Goal: Information Seeking & Learning: Learn about a topic

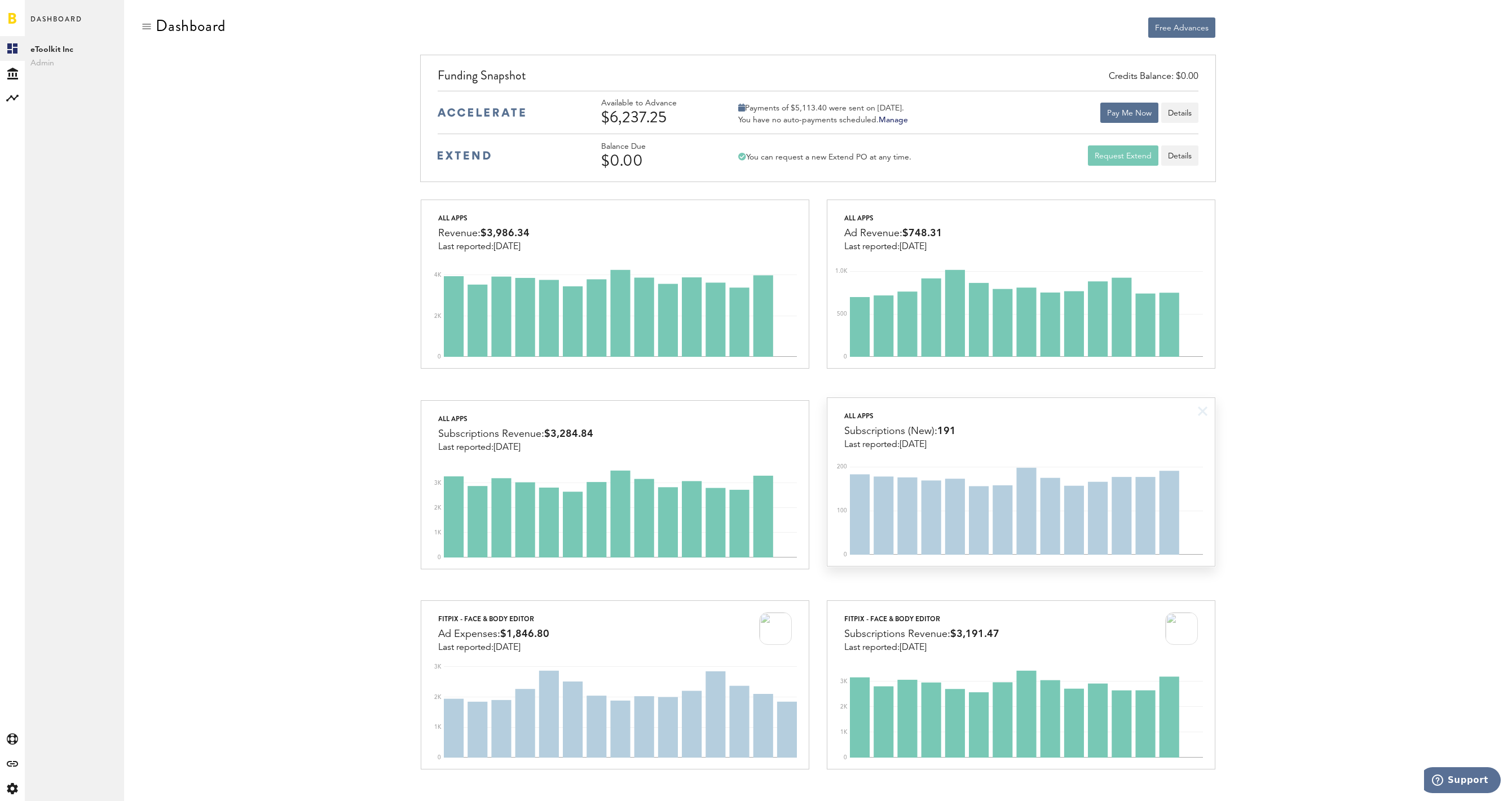
click at [1048, 432] on div "All apps Subscriptions (New): 191 Last reported: Sep 30" at bounding box center [1021, 424] width 388 height 52
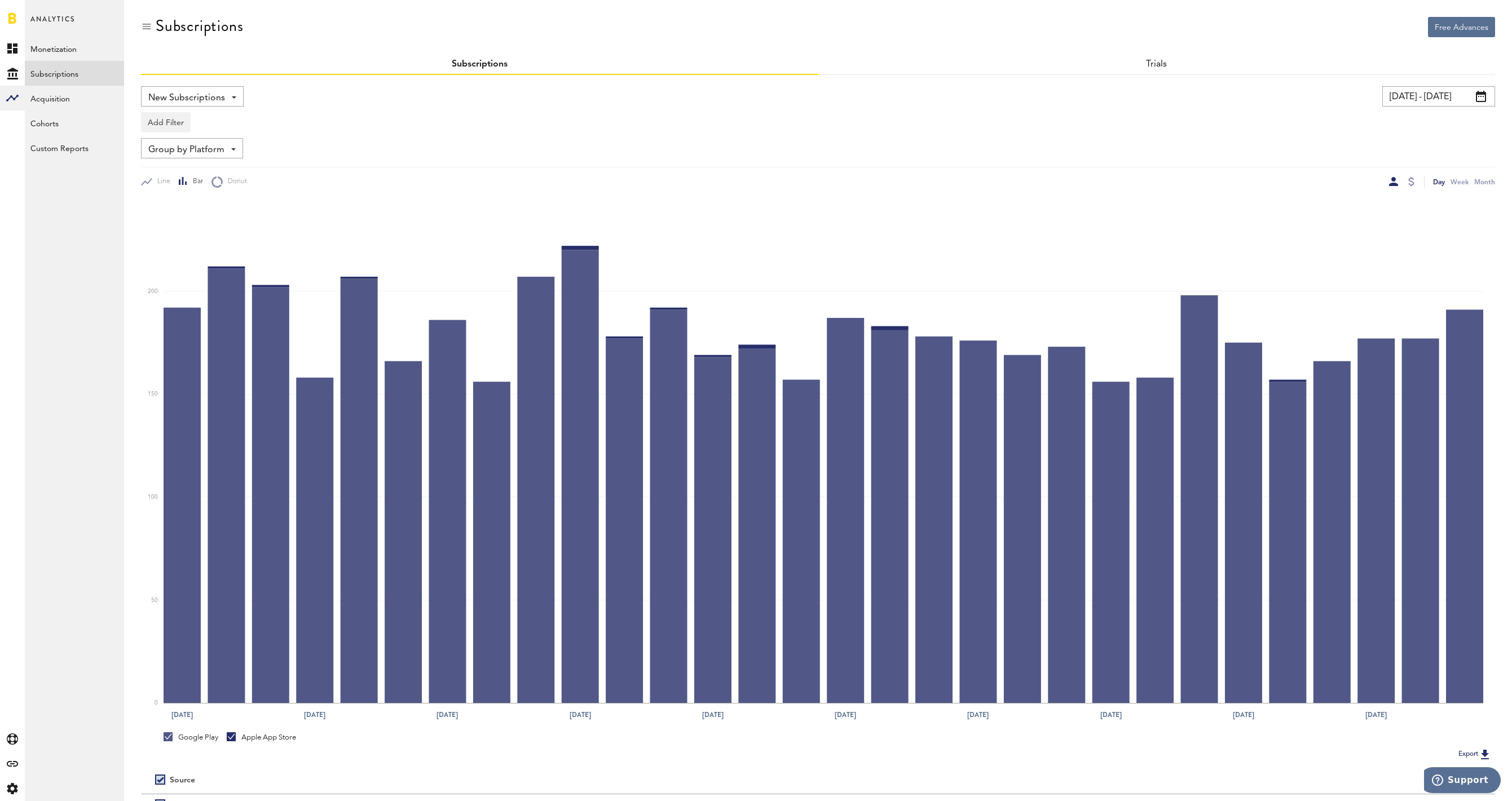
click at [1407, 93] on input "09/01/25 - 10/01/25" at bounding box center [1439, 96] width 113 height 20
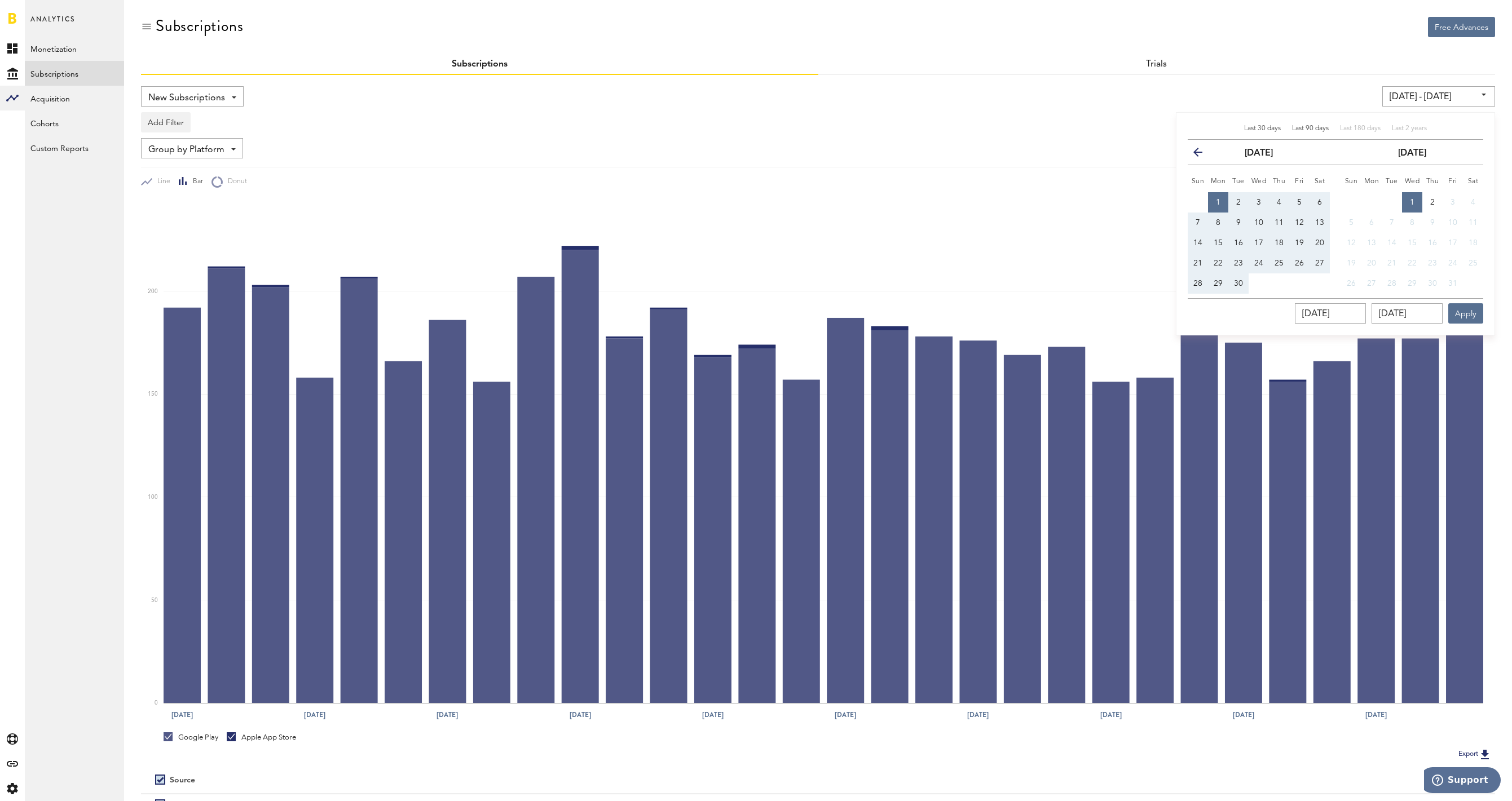
click at [1312, 131] on span "Last 90 days" at bounding box center [1310, 128] width 37 height 7
type input "07/03/25 - 10/01/25"
type input "07/03/2025"
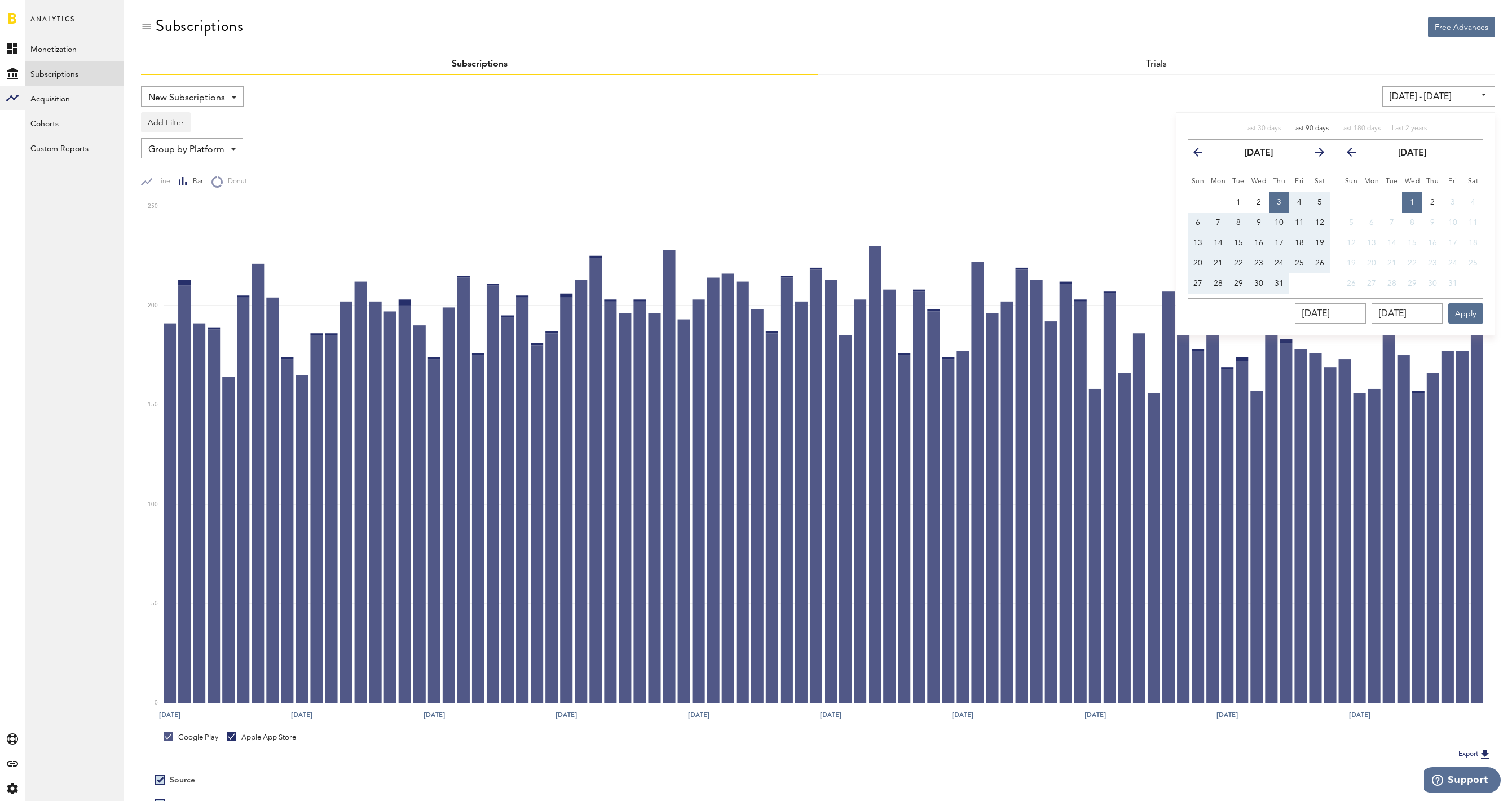
click at [1285, 101] on div "07/03/25 - 10/01/25 Last 30 days Last 90 days Last 180 days Last 2 years previo…" at bounding box center [1155, 96] width 682 height 20
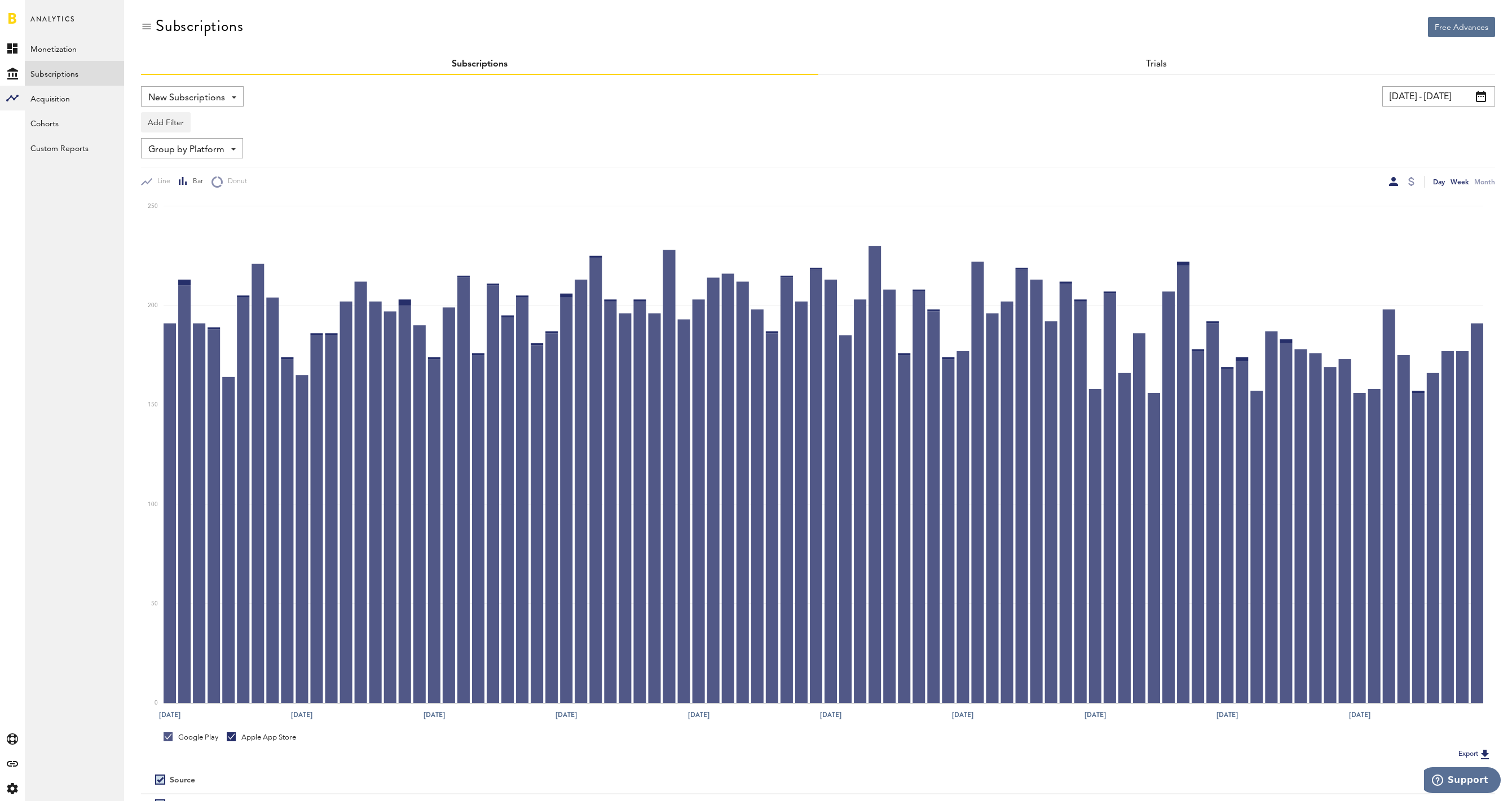
click at [1458, 184] on div "Week" at bounding box center [1459, 181] width 18 height 12
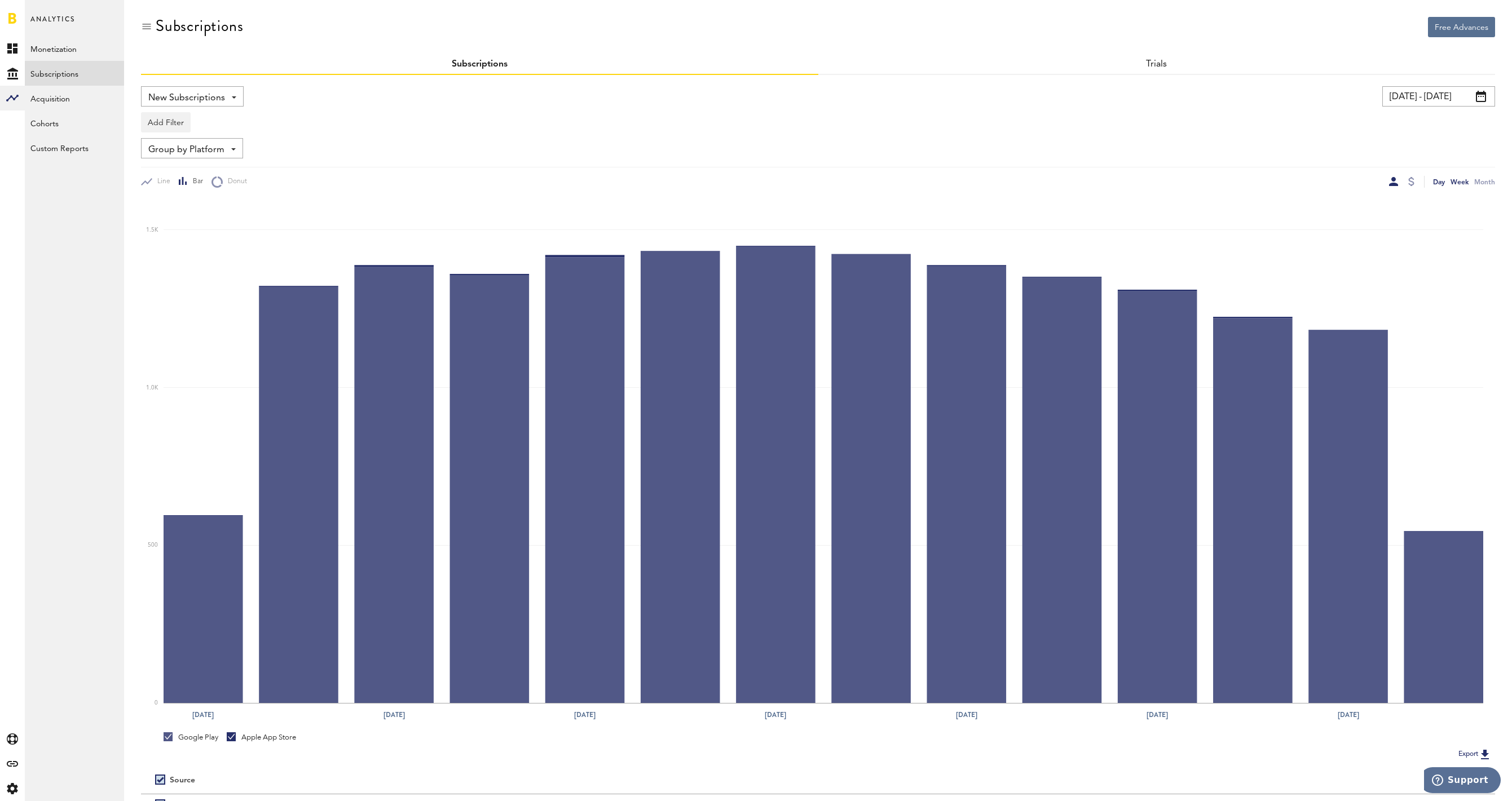
click at [1441, 183] on div "Day" at bounding box center [1439, 181] width 12 height 12
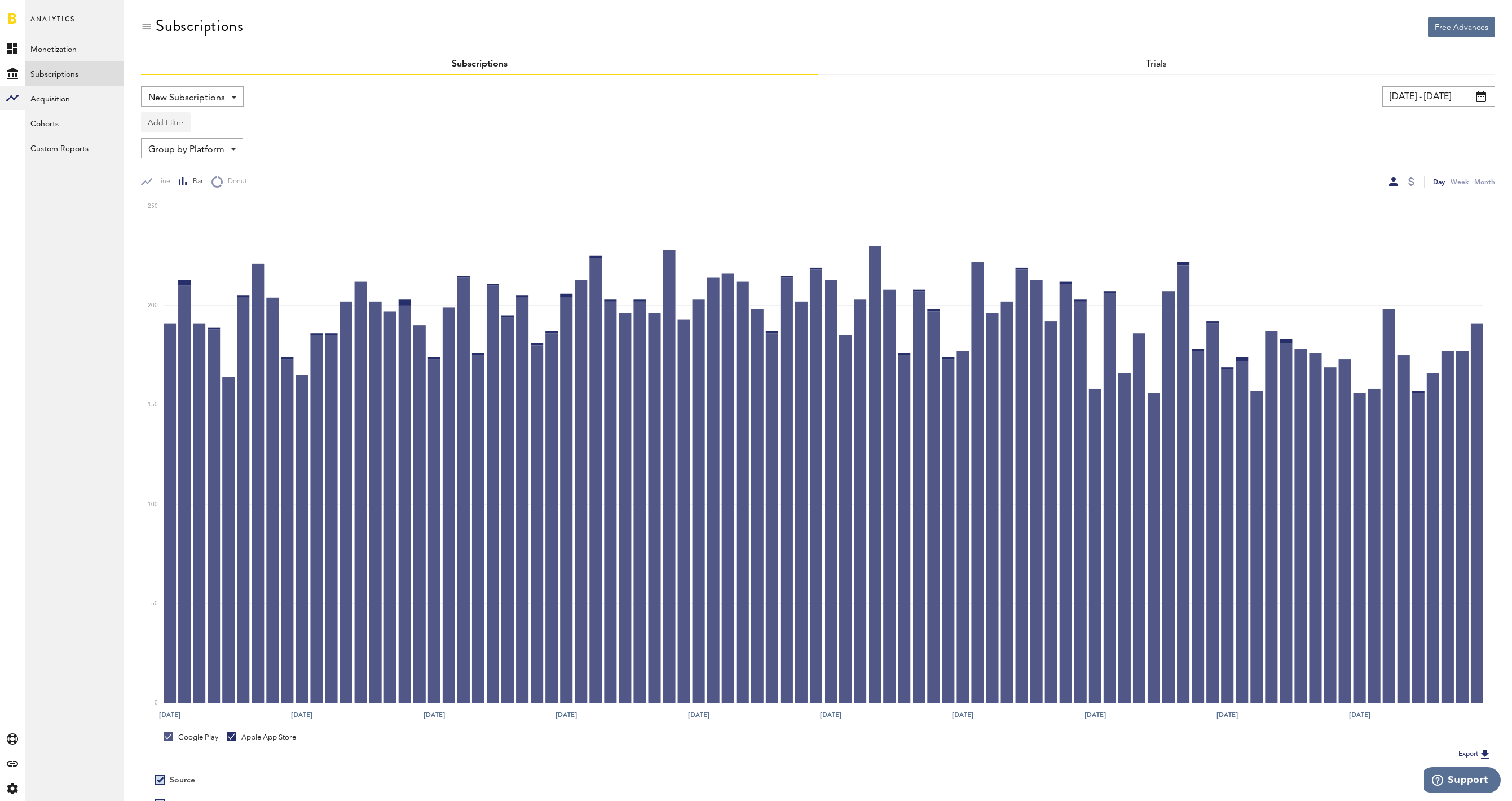
click at [162, 119] on button "Add Filter" at bounding box center [165, 122] width 49 height 20
click at [182, 173] on li "Apps" at bounding box center [193, 172] width 91 height 20
click at [212, 128] on div "Apps - All Active Inactive All Documents Reader & Editor FitPix - Collage Maker…" at bounding box center [187, 123] width 90 height 20
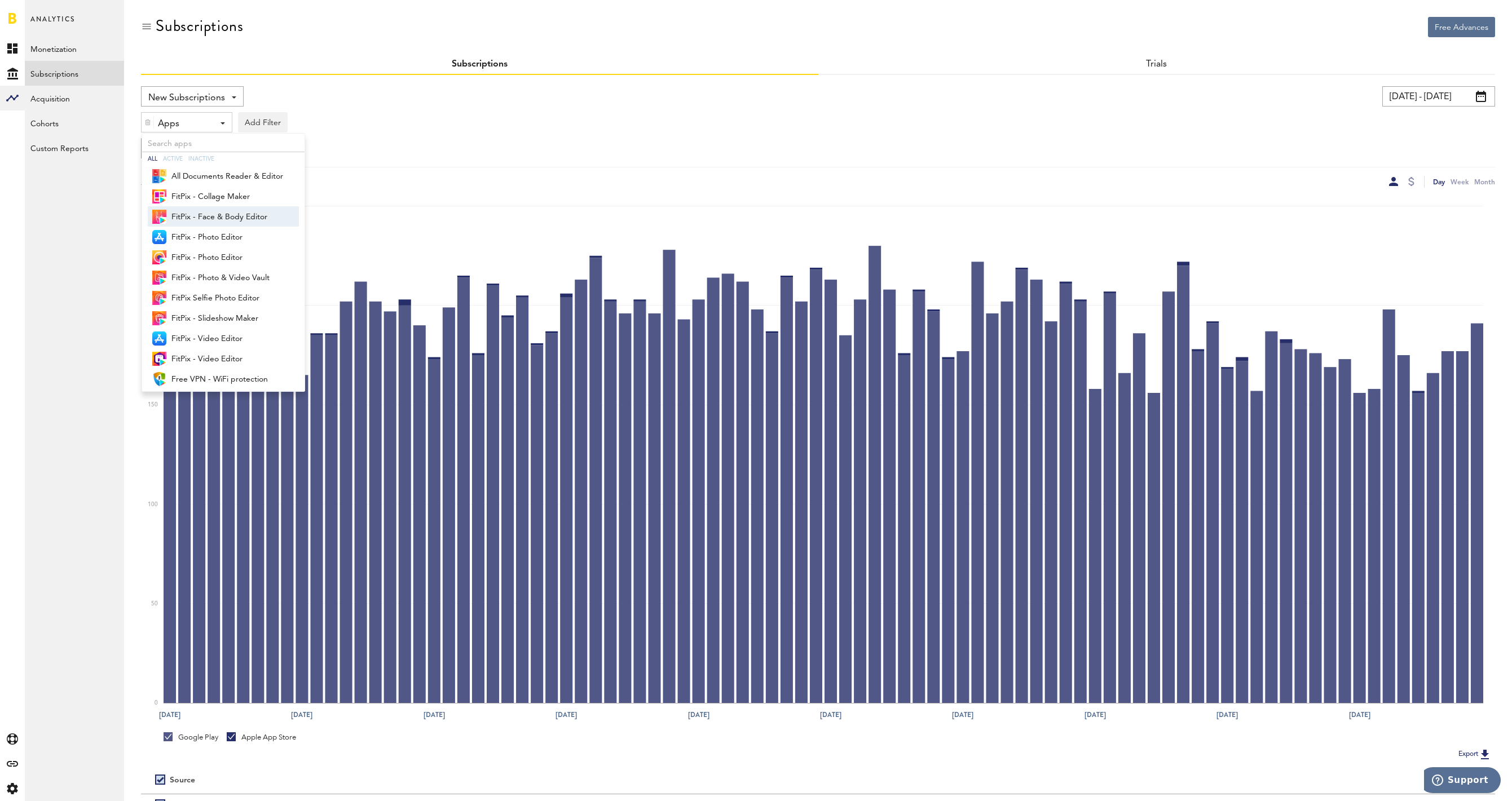
click at [237, 215] on span "FitPix - Face & Body Editor" at bounding box center [227, 217] width 112 height 19
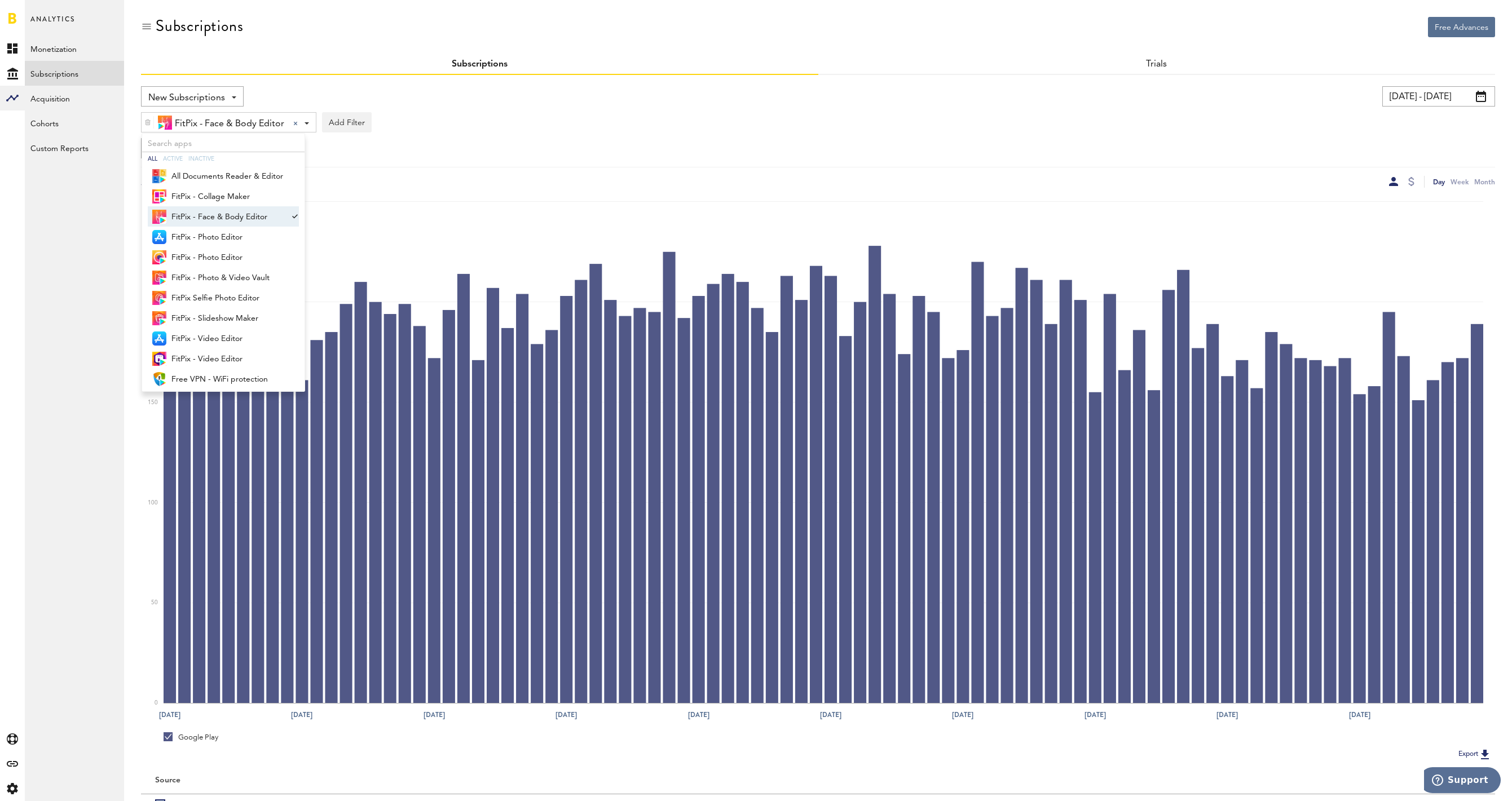
click at [456, 118] on div "FitPix - Face & Body Editor FitPix - Face & Body Editor All Active Inactive All…" at bounding box center [818, 119] width 1354 height 26
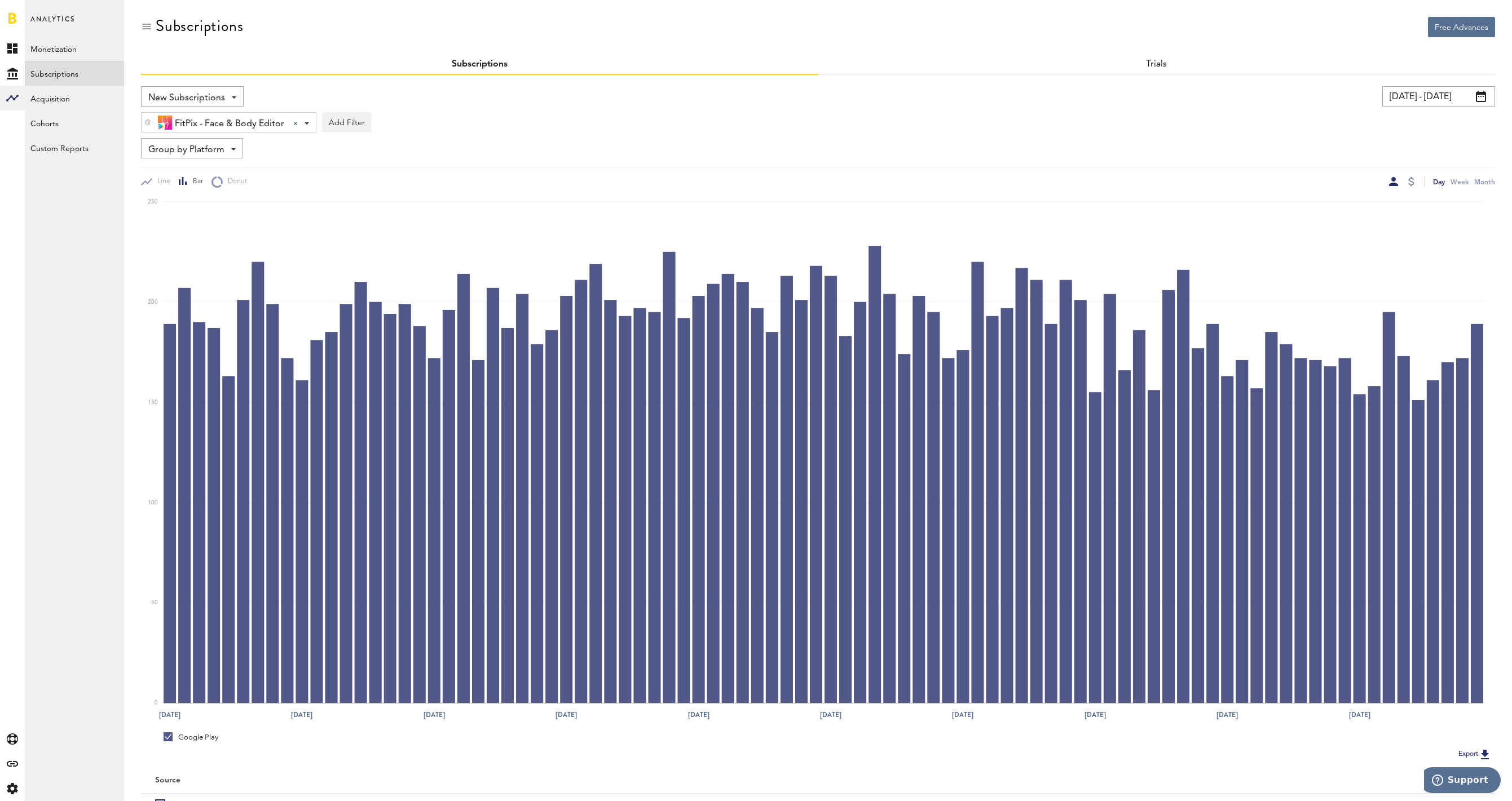
click at [1441, 96] on input "07/03/25 - 10/01/25" at bounding box center [1439, 96] width 113 height 20
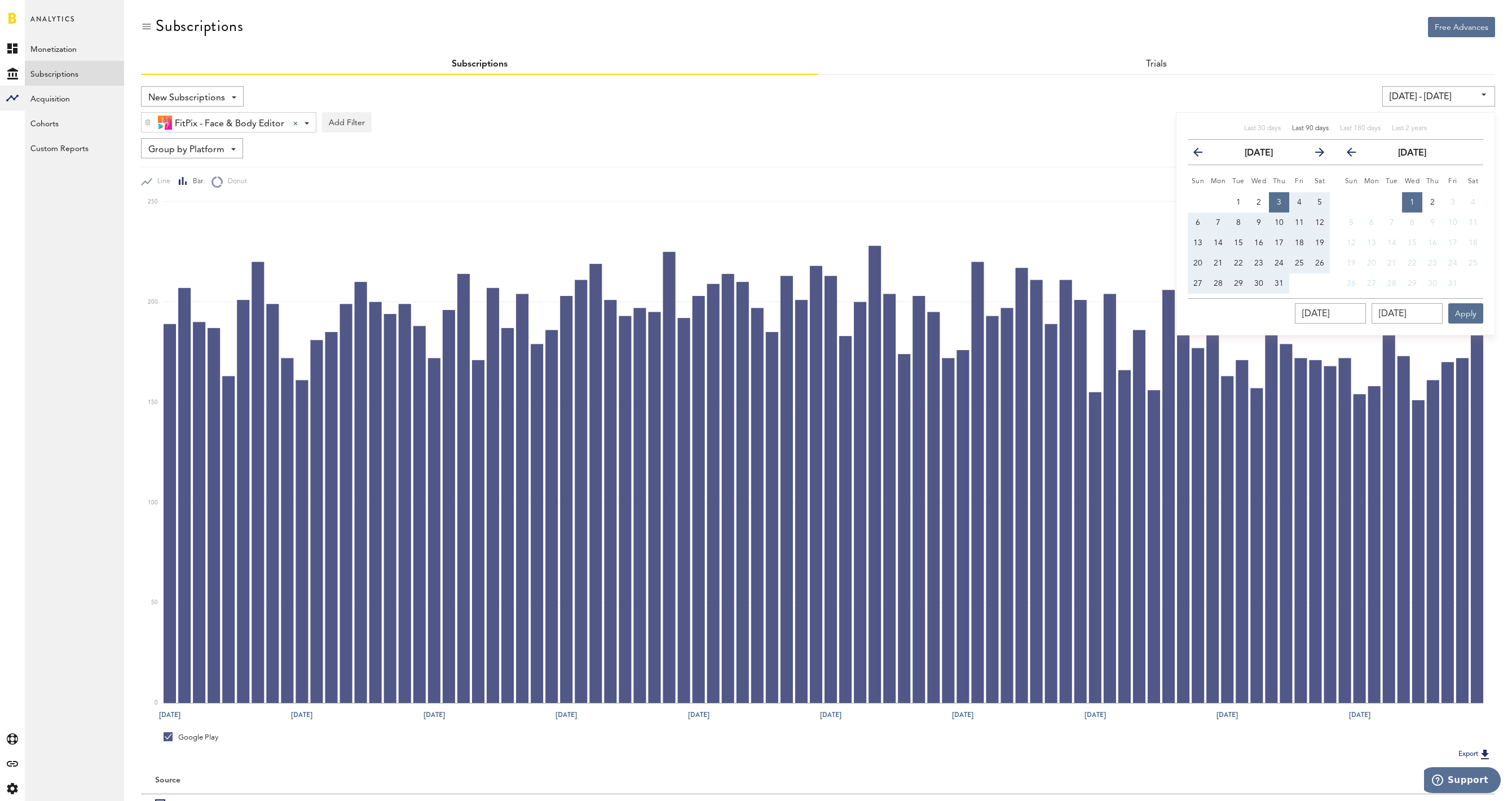
click at [1241, 285] on span "29" at bounding box center [1238, 283] width 9 height 8
type input "07/03/25 - 07/29/25"
type input "07/29/2025"
click at [1356, 155] on icon "button" at bounding box center [1356, 155] width 0 height 0
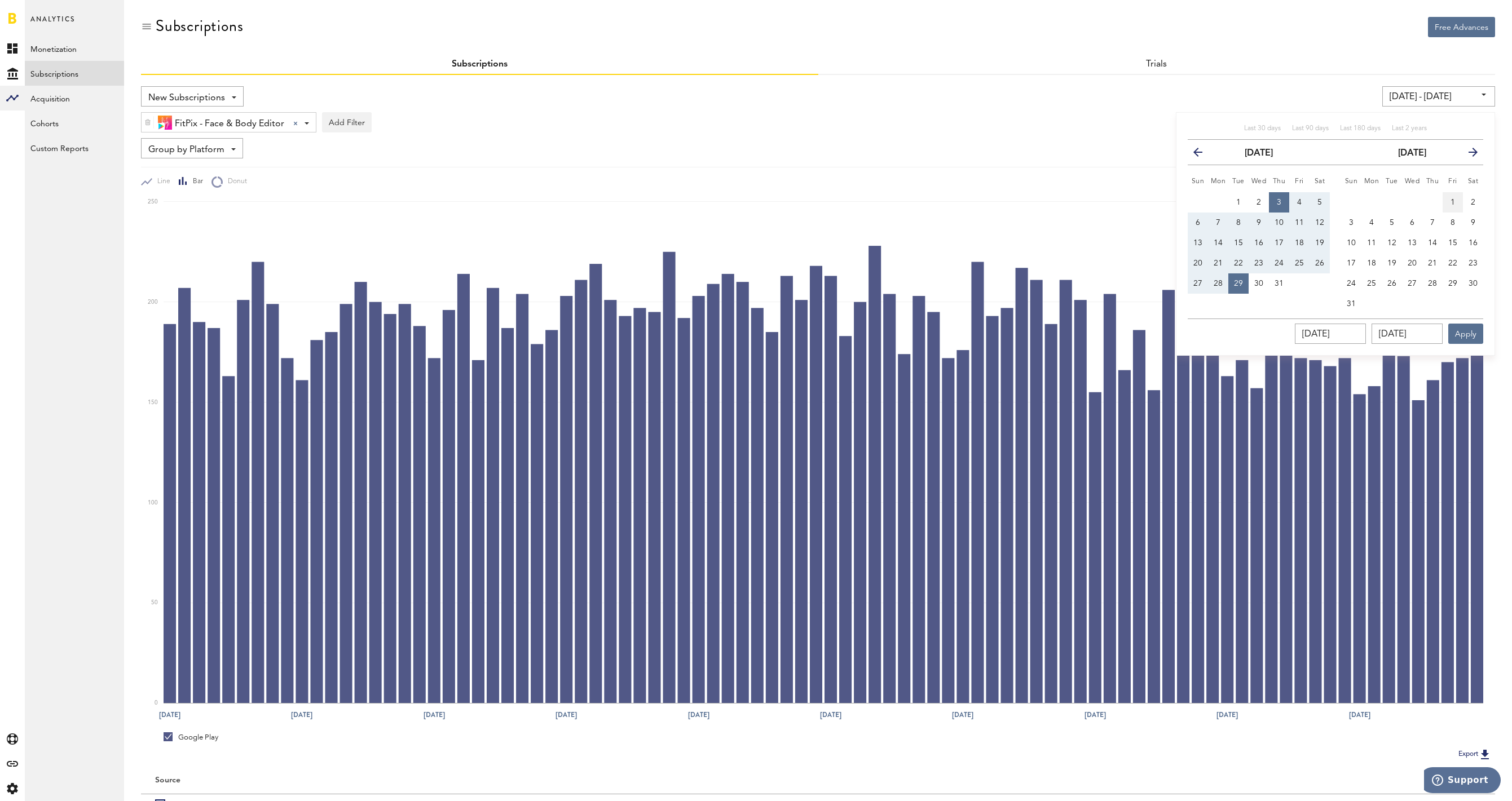
click at [1449, 202] on button "1" at bounding box center [1453, 202] width 20 height 20
type input "08/01/25 - 08/01/25"
type input "08/01/2025"
click at [1449, 202] on button "1" at bounding box center [1453, 202] width 20 height 20
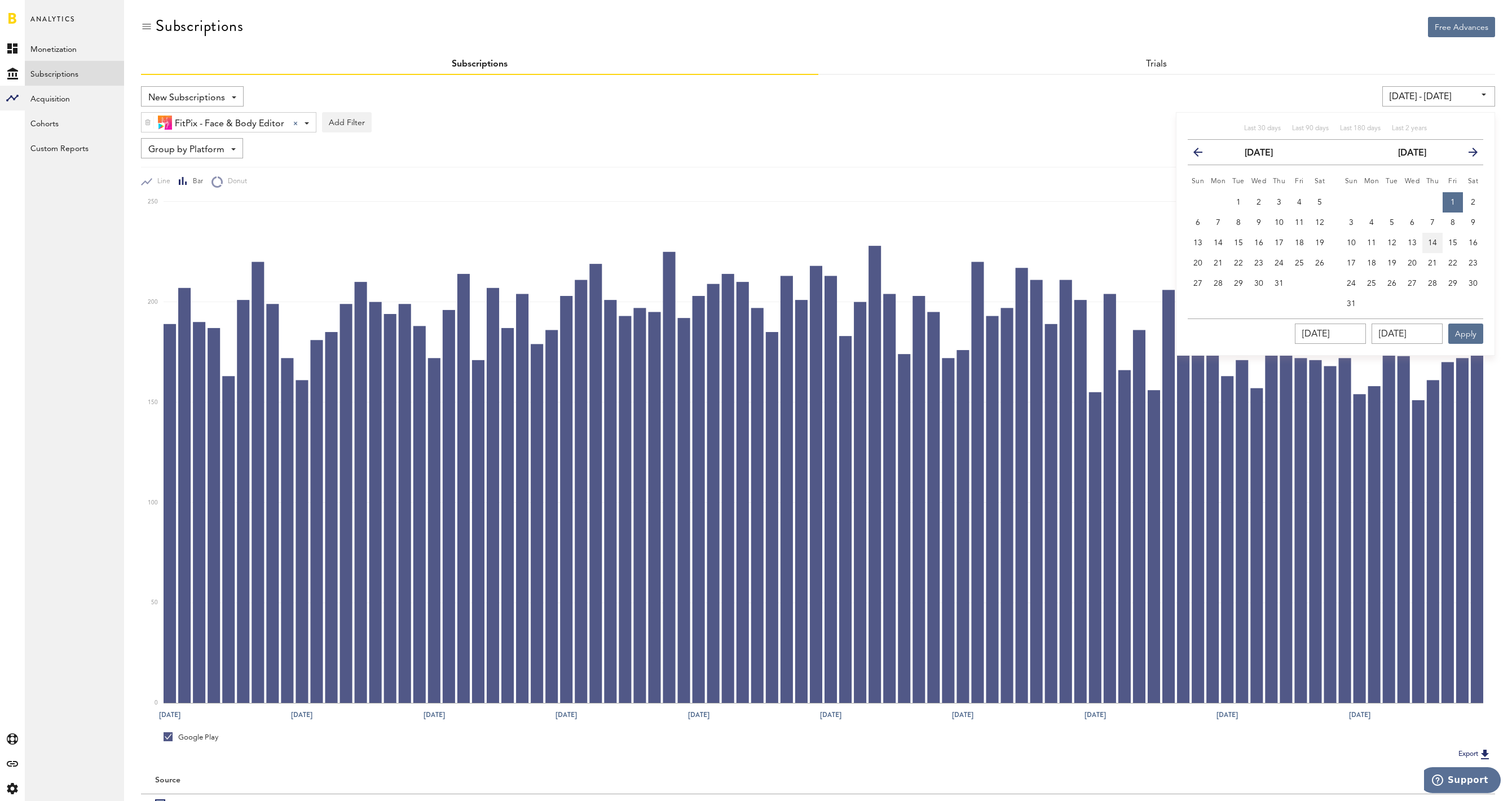
click at [1427, 246] on button "14" at bounding box center [1432, 243] width 20 height 20
type input "08/14/25 - 08/14/25"
type input "08/14/2025"
click at [1453, 205] on span "1" at bounding box center [1453, 202] width 4 height 8
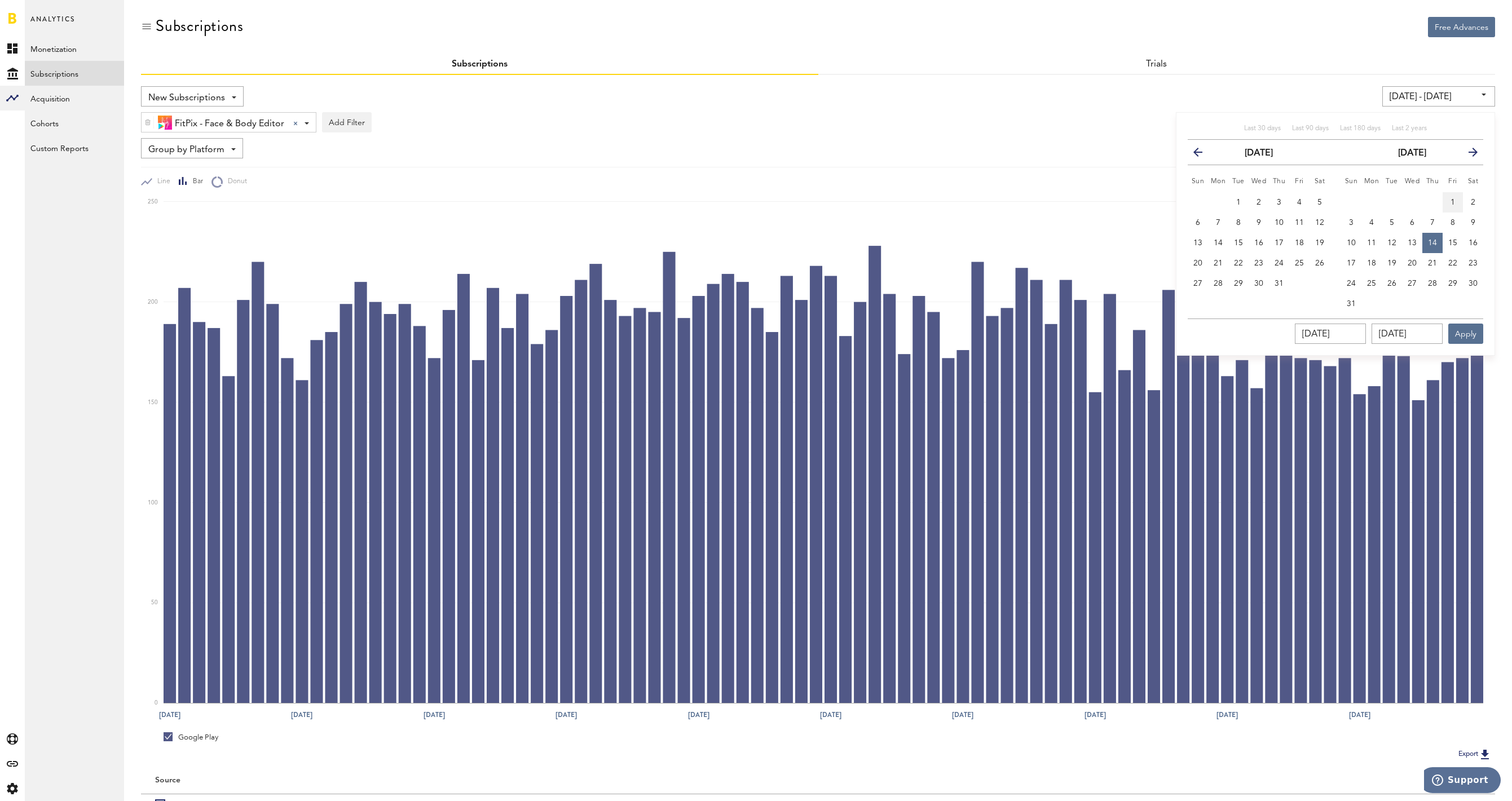
type input "08/01/25 - 08/01/25"
type input "08/01/2025"
click at [1434, 242] on span "14" at bounding box center [1432, 243] width 9 height 8
type input "08/01/25 - 08/14/25"
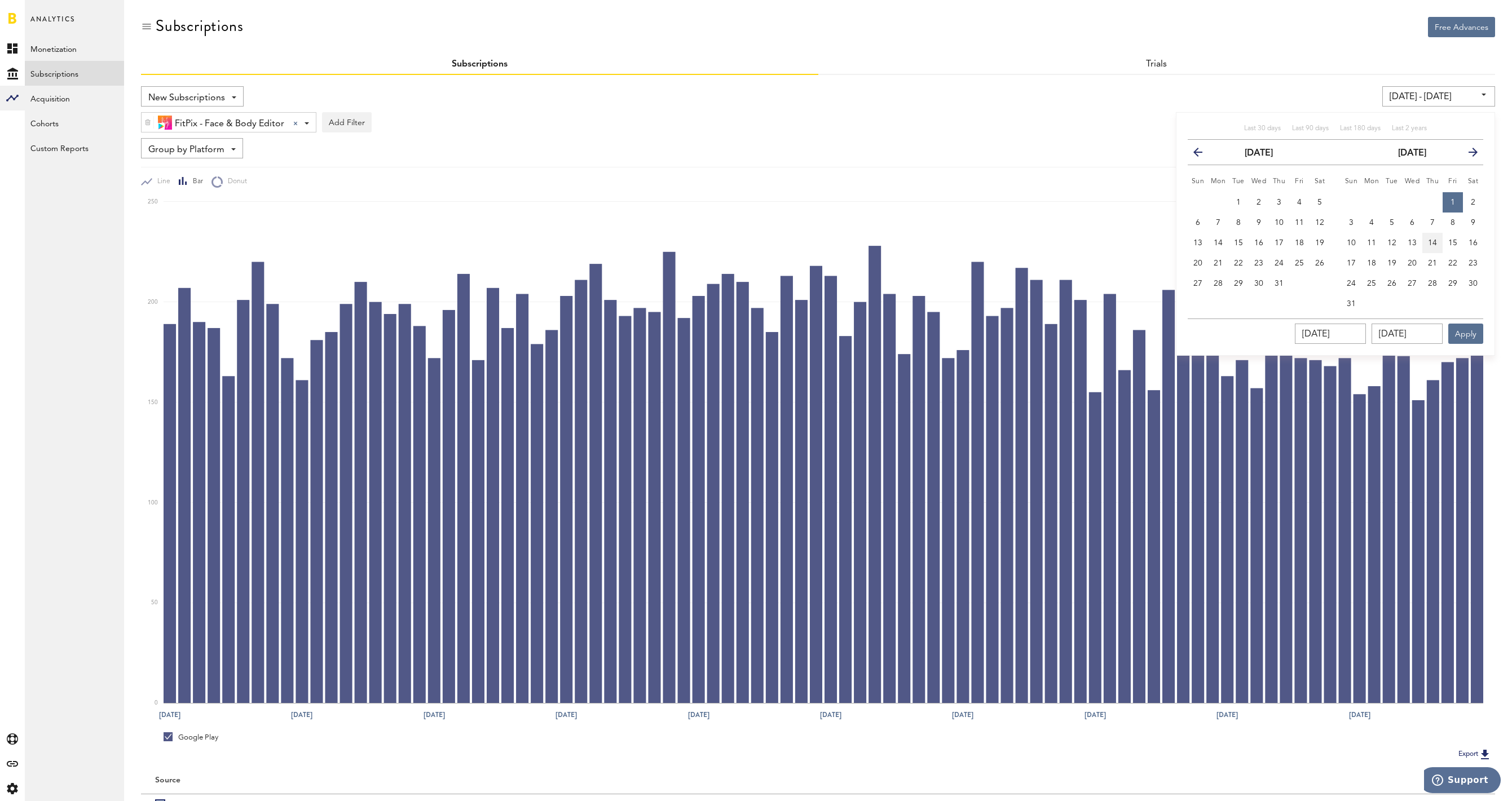
type input "08/14/2025"
click at [1465, 335] on button "Apply" at bounding box center [1466, 334] width 35 height 20
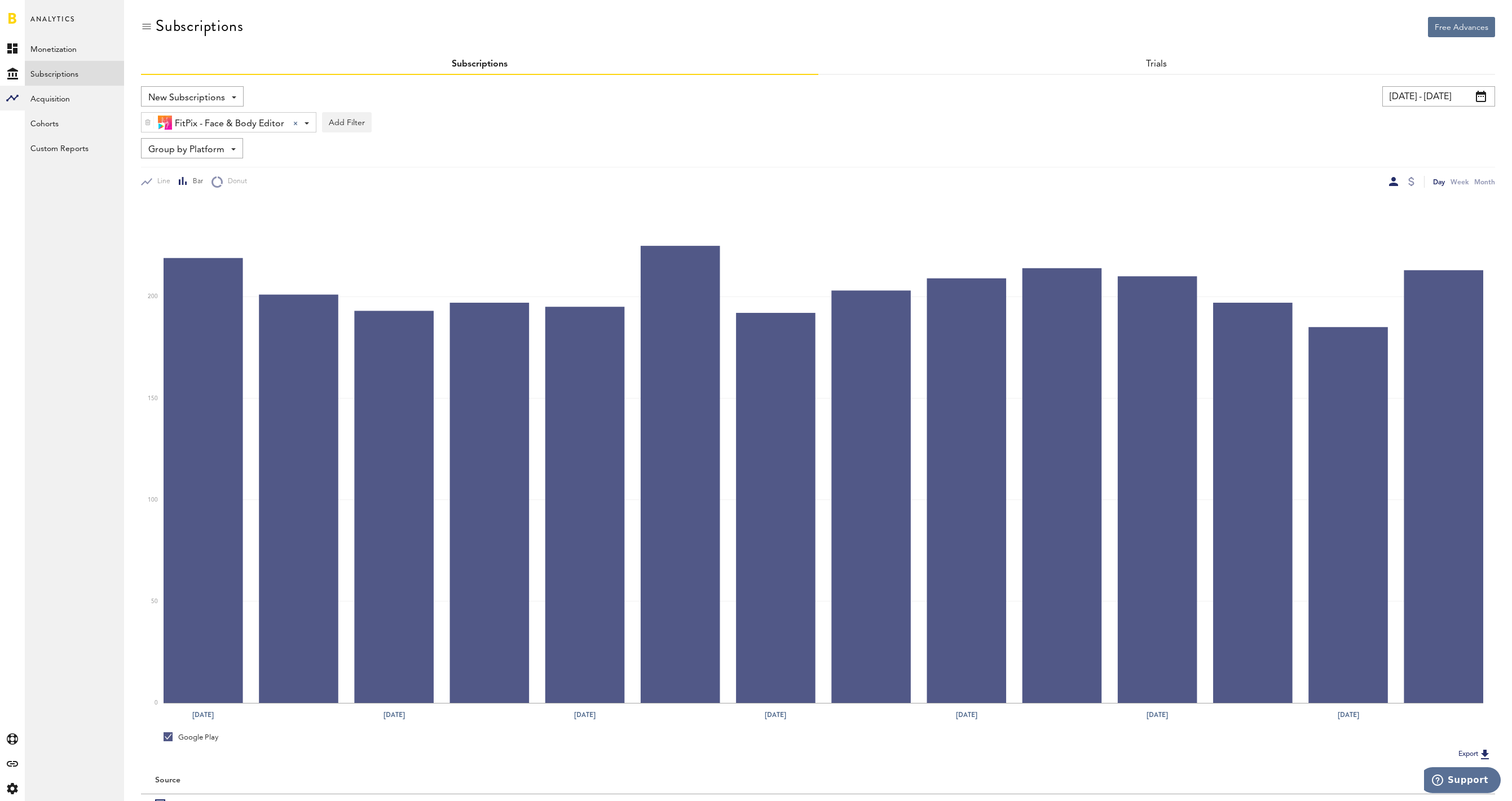
click at [225, 145] on div "Group by Platform Group by Platform Group by App Group by Subscription Group by…" at bounding box center [192, 148] width 102 height 20
click at [225, 253] on span "Group by Country" at bounding box center [209, 256] width 114 height 19
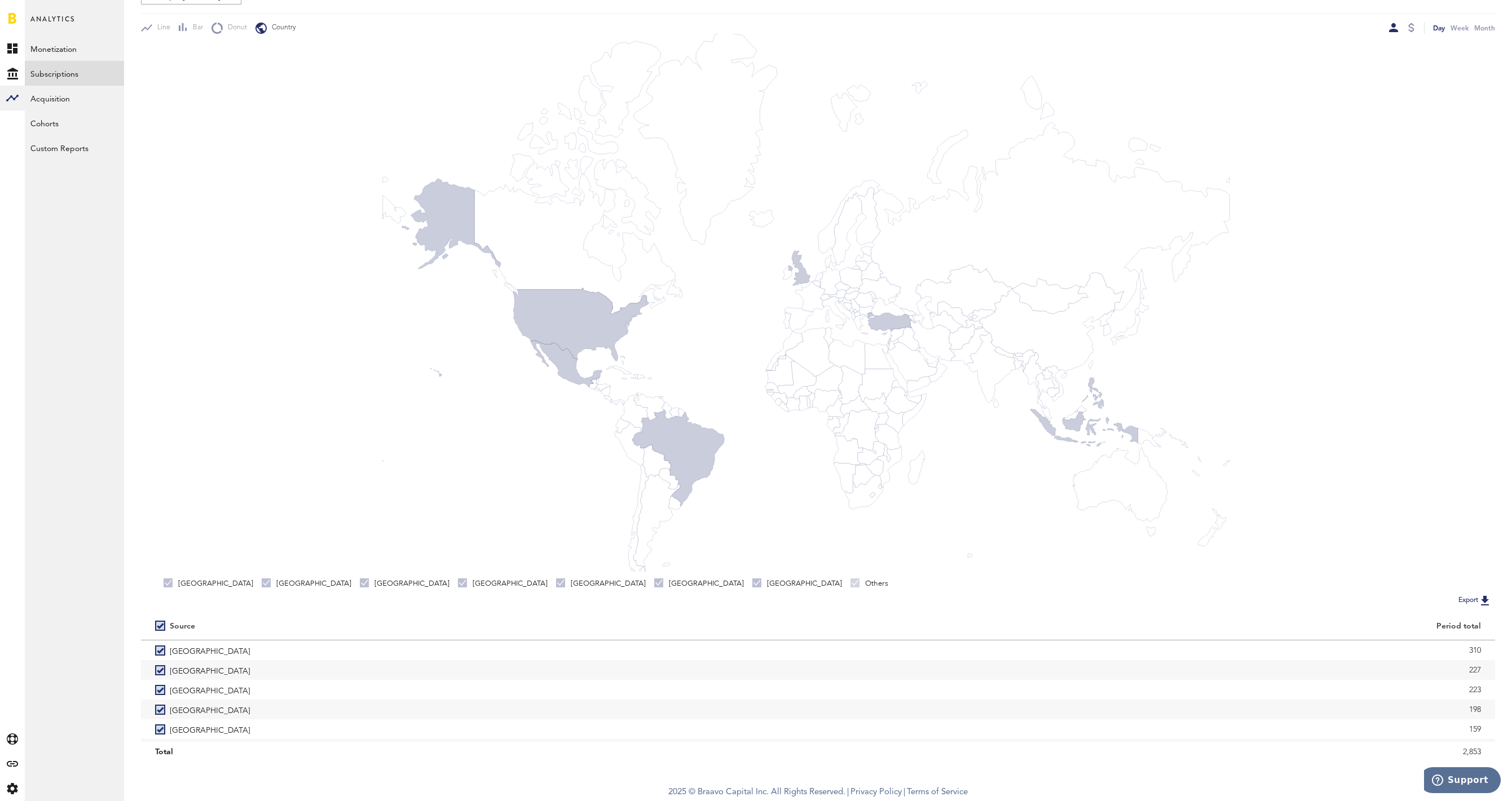
scroll to position [156, 0]
click at [1486, 599] on img at bounding box center [1485, 601] width 14 height 14
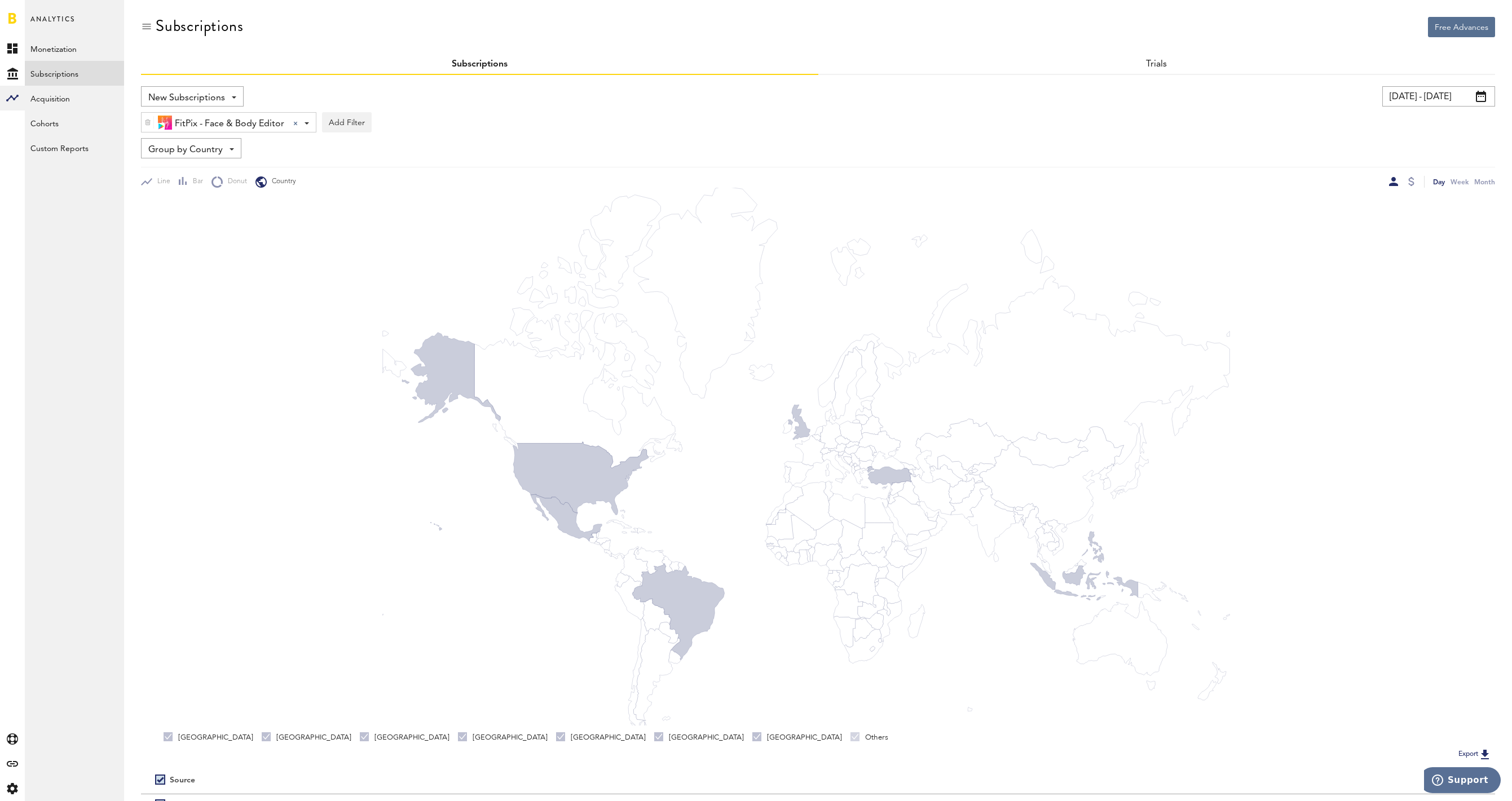
scroll to position [0, 0]
click at [1432, 95] on input "08/01/25 - 08/14/25" at bounding box center [1439, 96] width 113 height 20
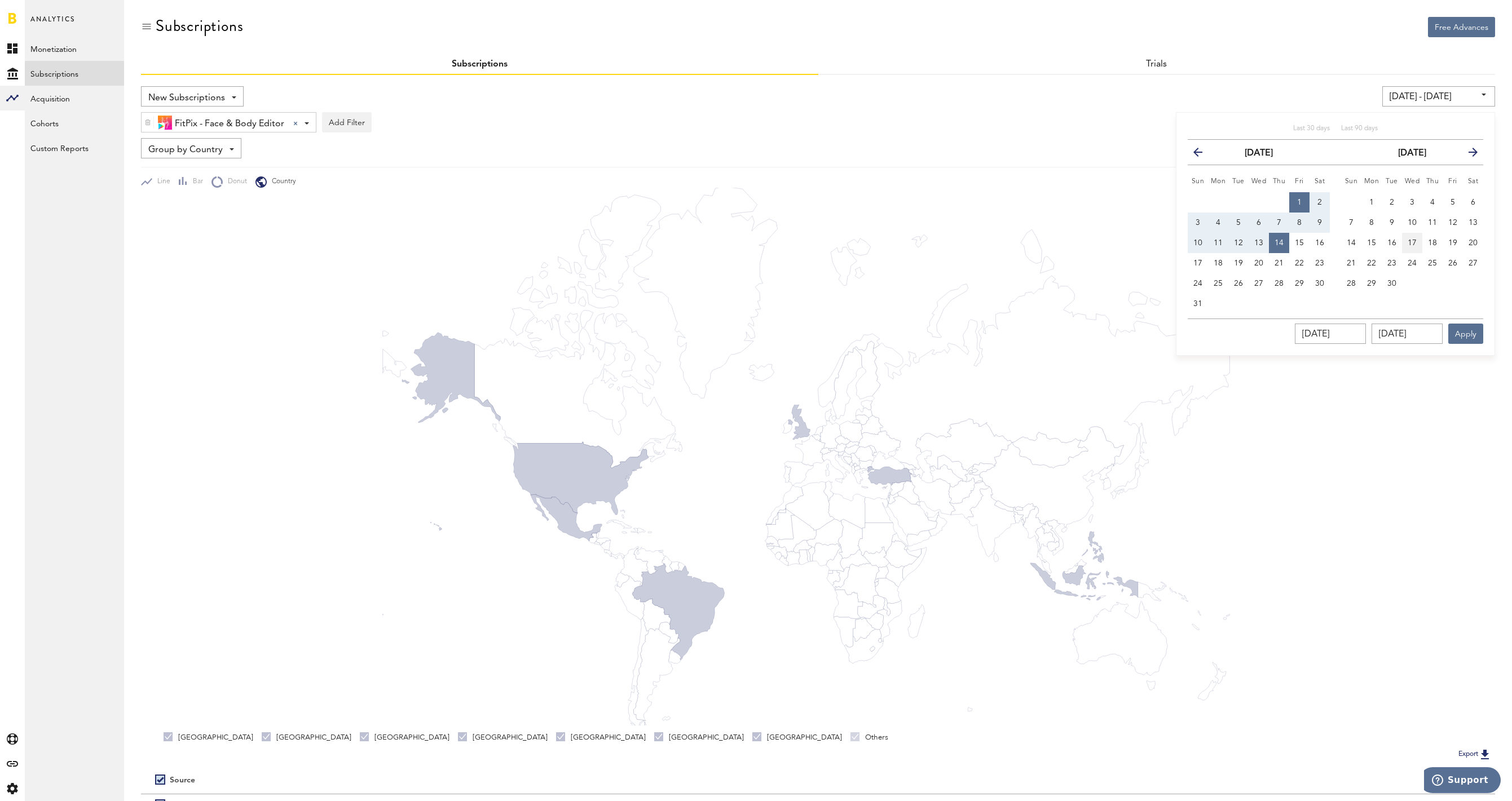
click at [1409, 245] on span "17" at bounding box center [1412, 243] width 9 height 8
type input "09/17/25 - 09/17/25"
type input "09/17/2025"
click at [1390, 282] on span "30" at bounding box center [1392, 283] width 9 height 8
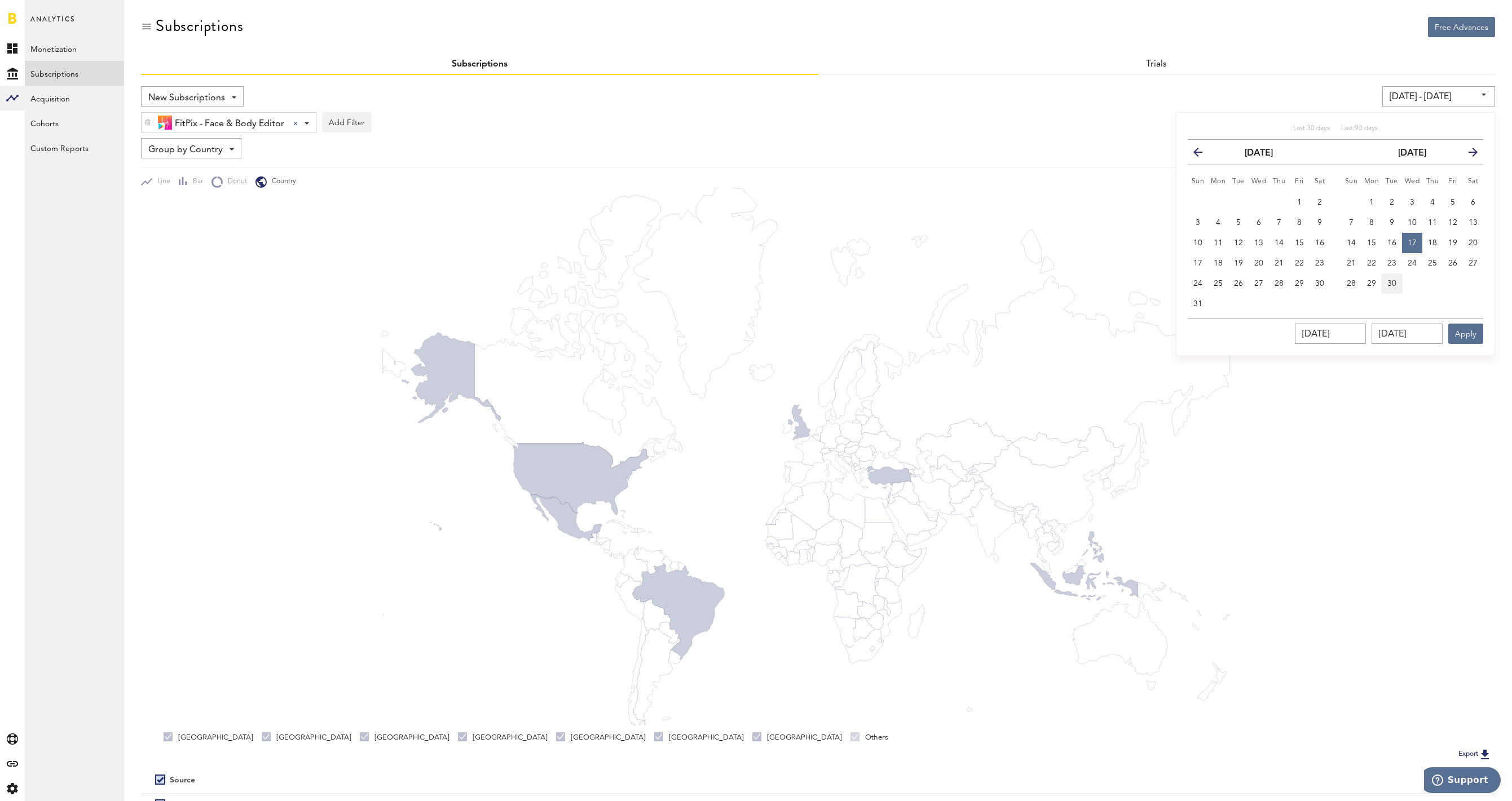
type input "09/17/25 - 09/30/25"
type input "09/30/2025"
click at [1470, 335] on button "Apply" at bounding box center [1466, 334] width 35 height 20
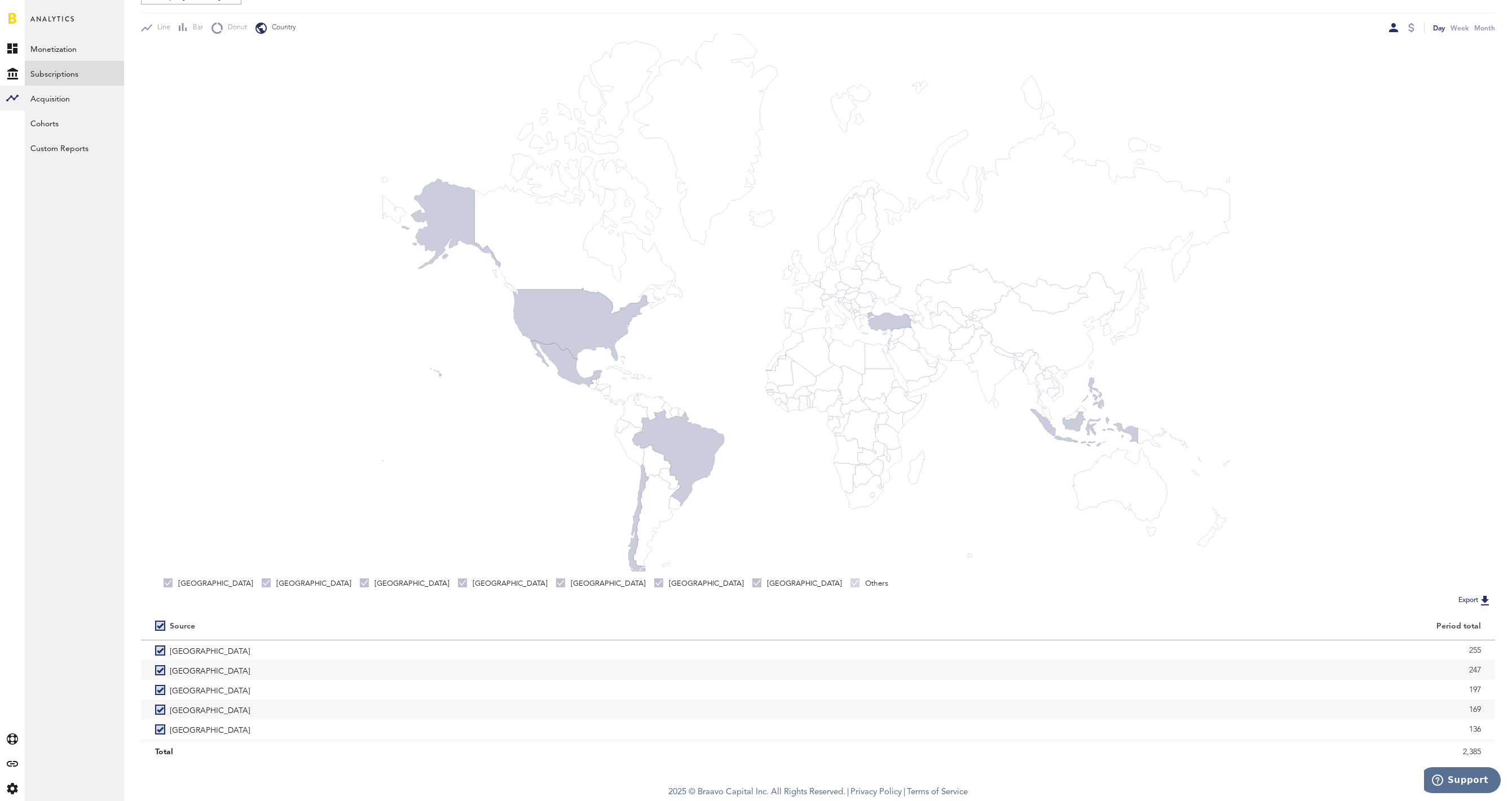
scroll to position [156, 0]
click at [1474, 598] on button "Export" at bounding box center [1475, 600] width 40 height 14
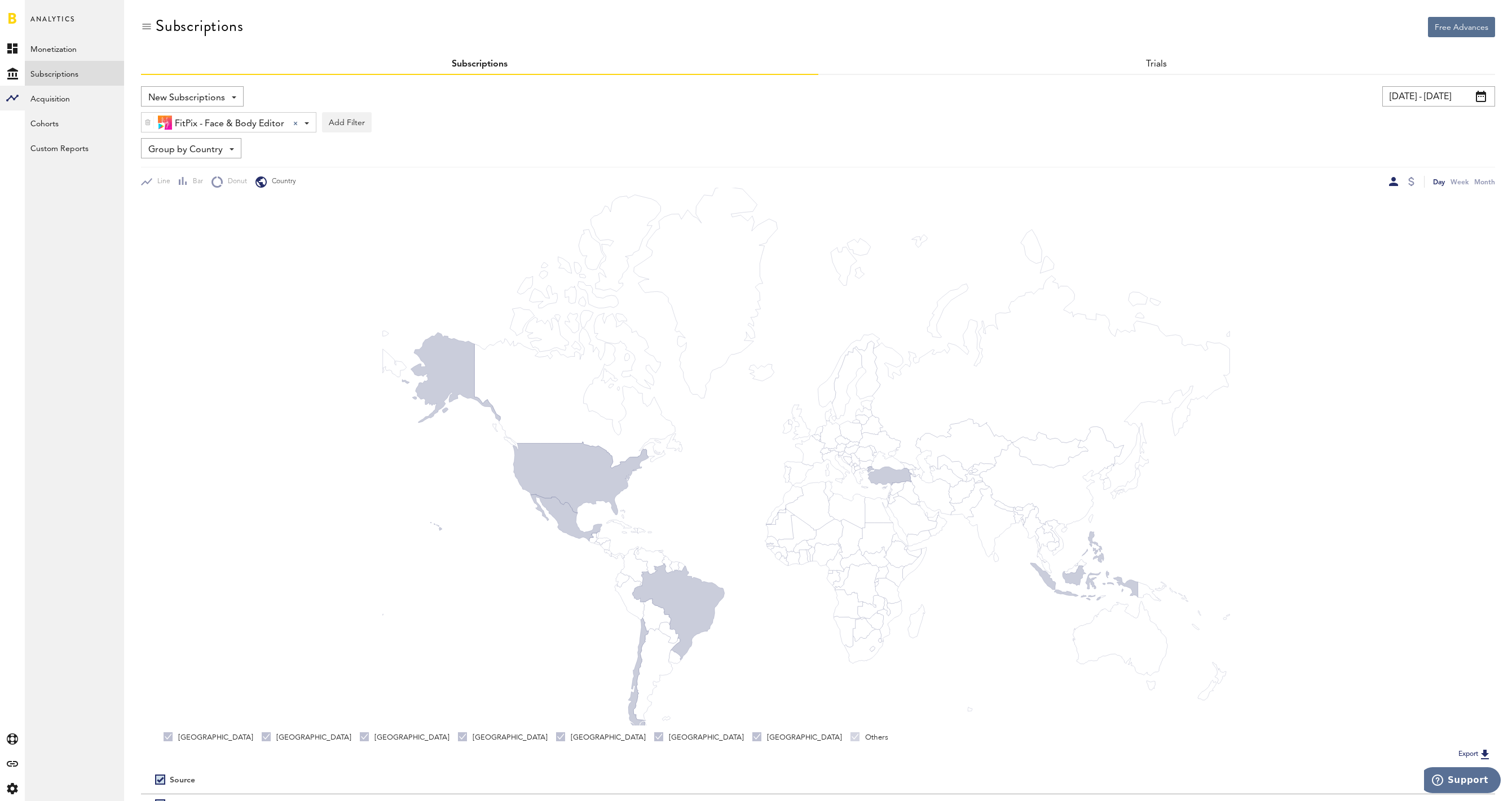
scroll to position [0, 0]
click at [185, 89] on span "New Subscriptions" at bounding box center [187, 98] width 77 height 19
click at [63, 101] on link "Acquisition" at bounding box center [75, 98] width 100 height 25
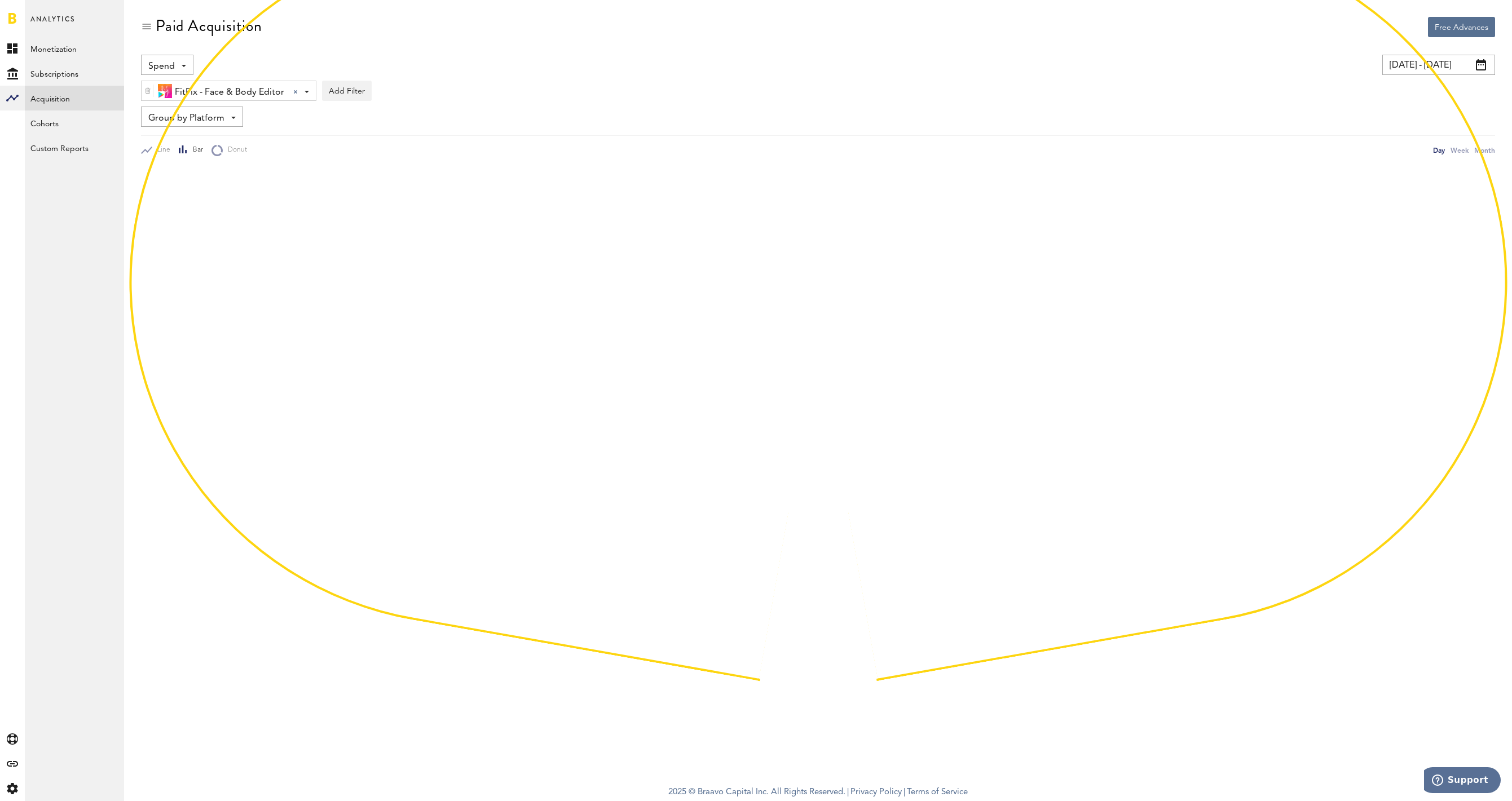
click at [63, 101] on link "Acquisition" at bounding box center [75, 98] width 100 height 25
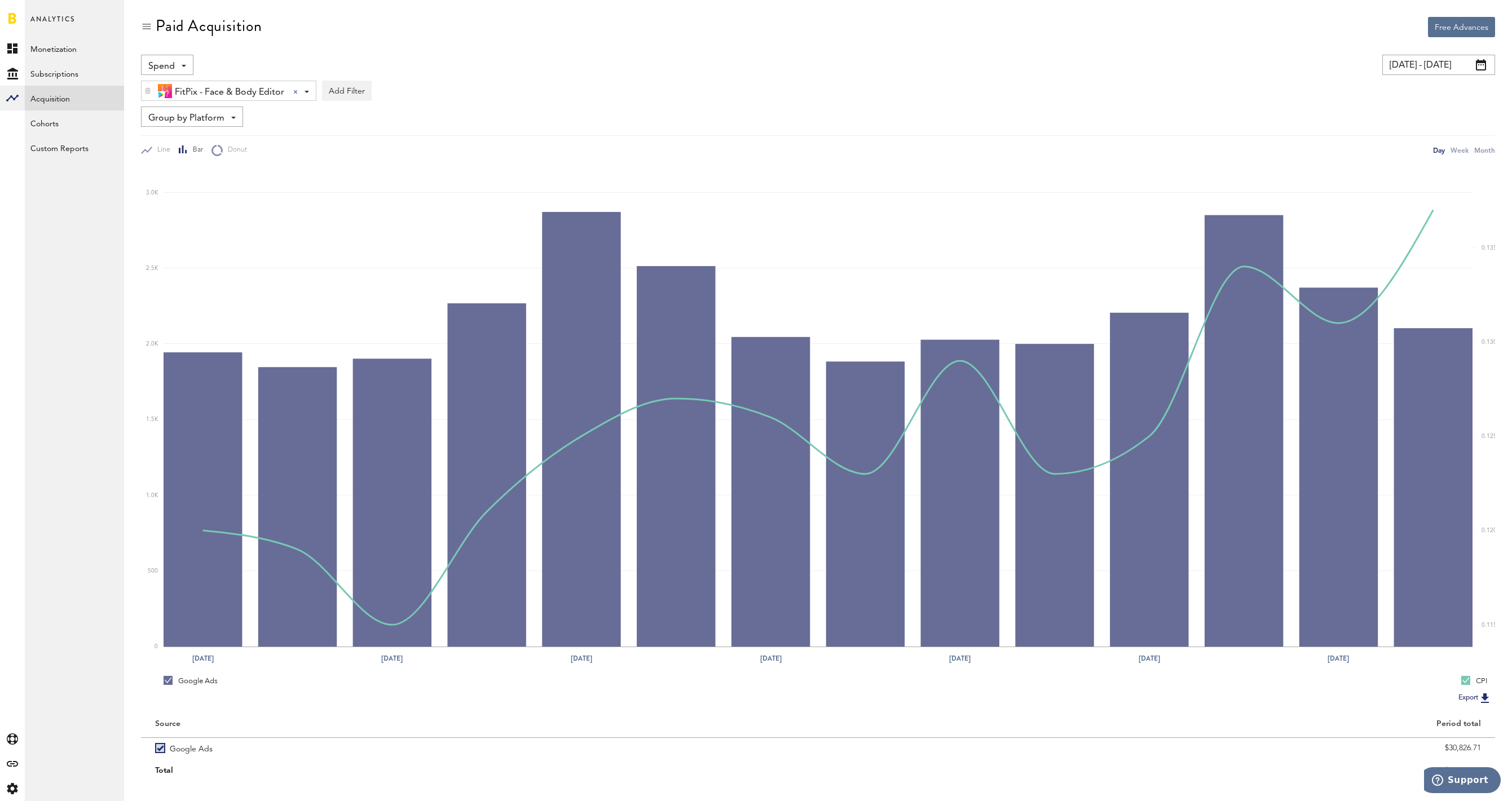
click at [197, 113] on span "Group by Platform" at bounding box center [187, 118] width 76 height 19
click at [322, 115] on div "Group by Platform Group by Platform Group by App Group by Ad Account" at bounding box center [818, 116] width 1354 height 20
click at [177, 66] on div "Spend Spend Impressions Clicks" at bounding box center [167, 64] width 53 height 20
click at [296, 91] on div at bounding box center [295, 91] width 4 height 4
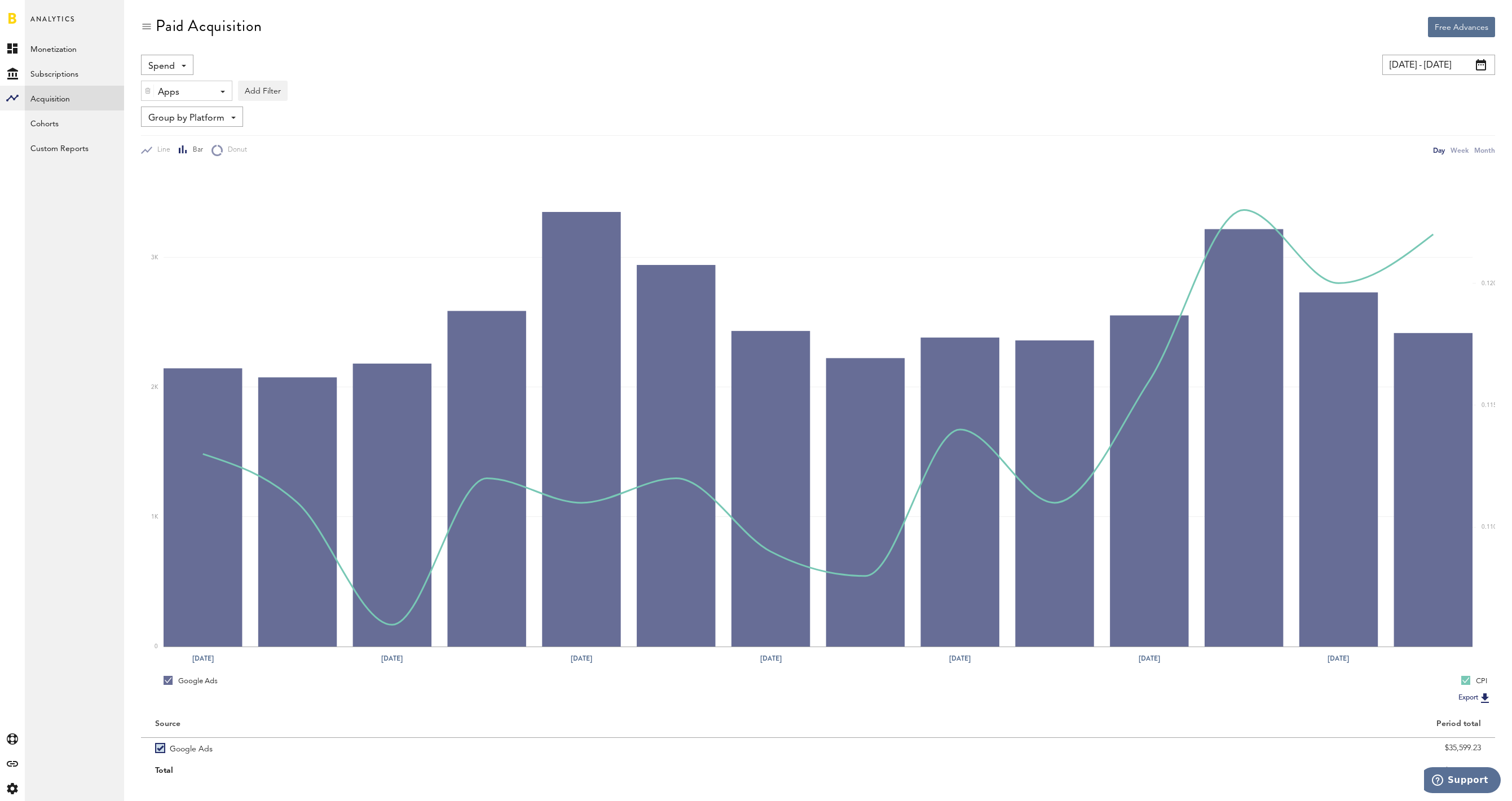
click at [207, 114] on span "Group by Platform" at bounding box center [187, 118] width 76 height 19
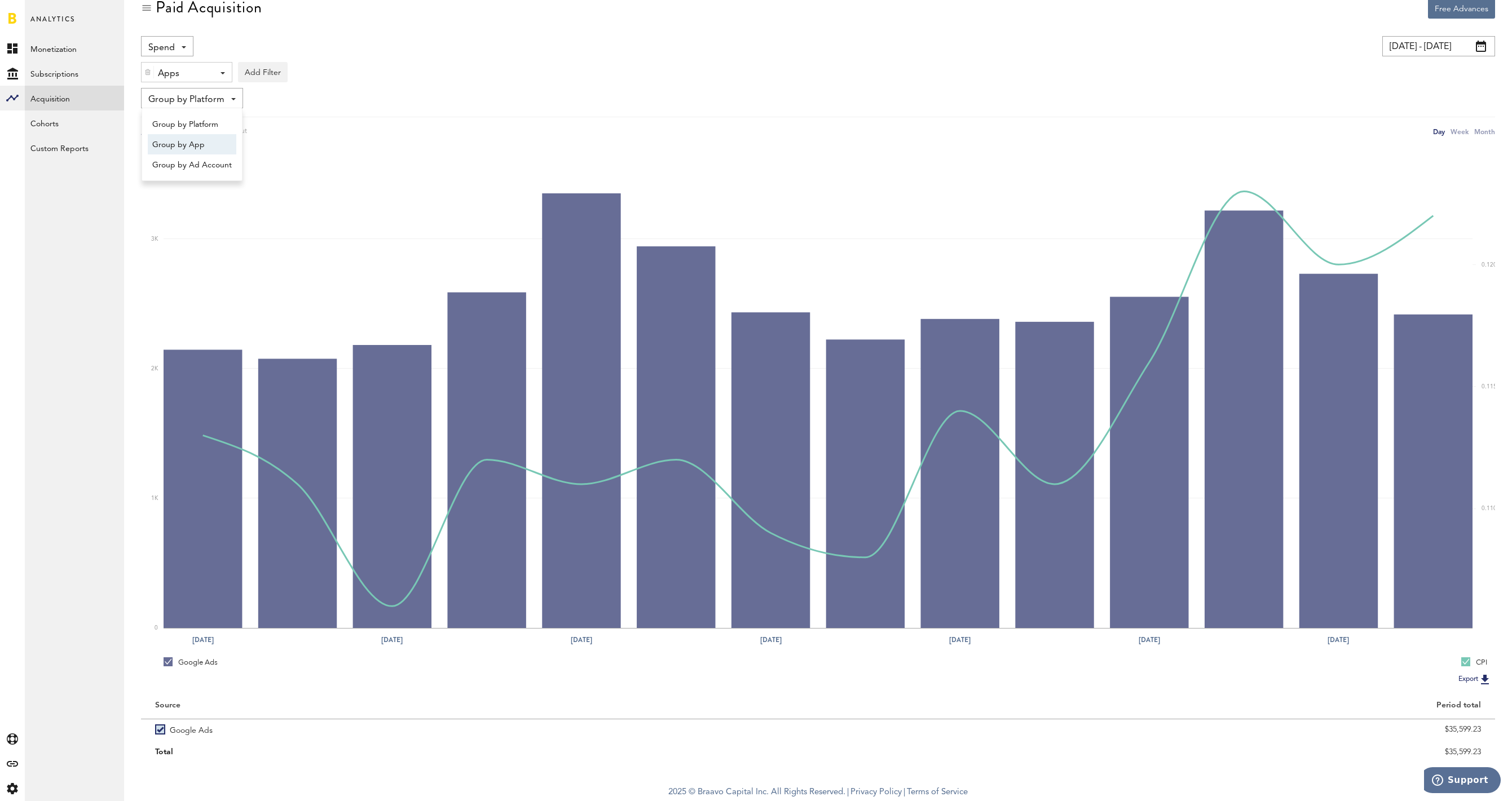
scroll to position [20, 0]
click at [478, 36] on div "Spend Spend Impressions Clicks" at bounding box center [464, 46] width 647 height 20
click at [15, 15] on link at bounding box center [13, 18] width 8 height 11
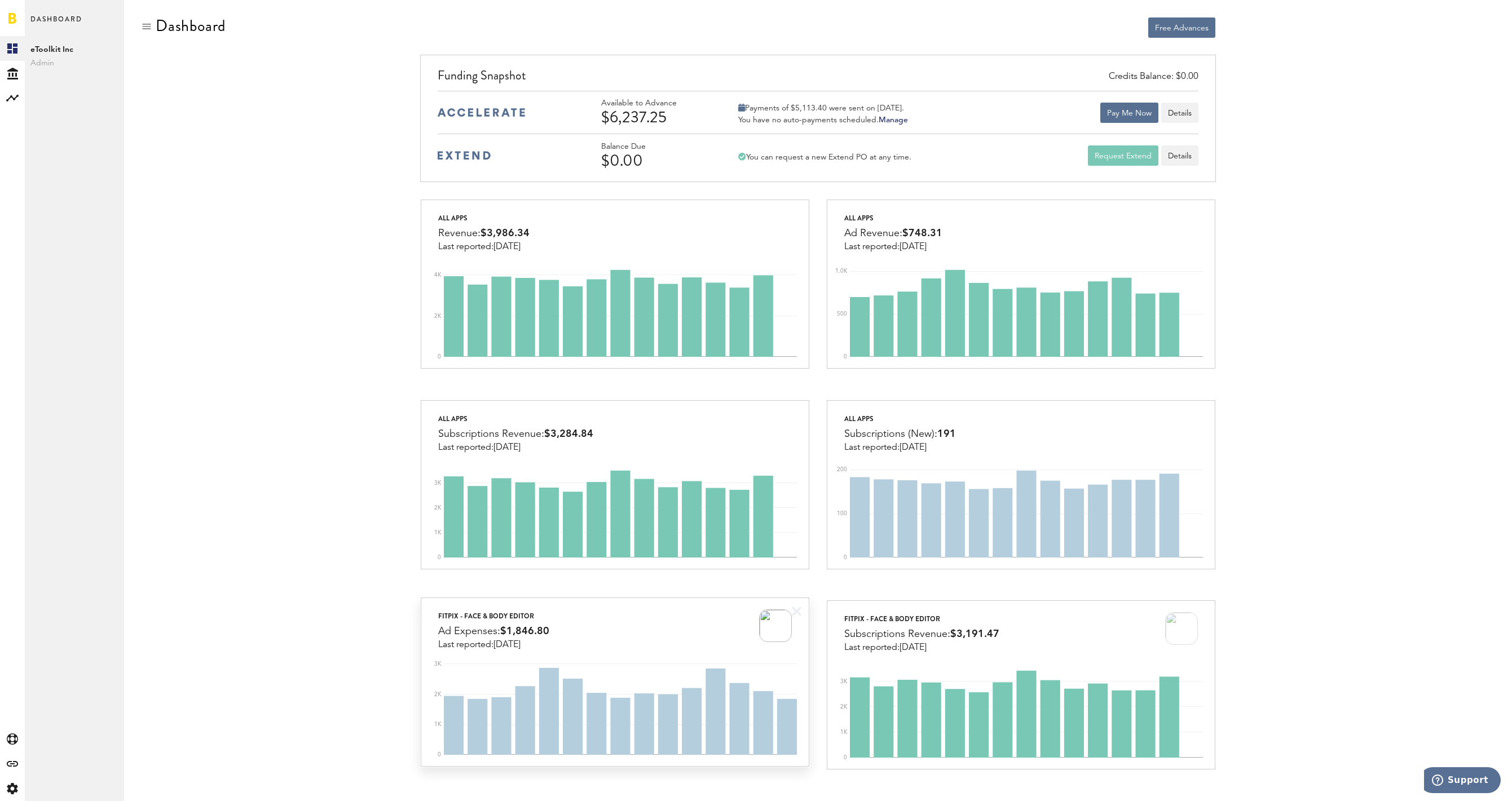
click at [627, 640] on div "FitPix - Face & Body Editor Ad Expenses: $1,846.80 Last reported: Oct 1" at bounding box center [615, 624] width 388 height 52
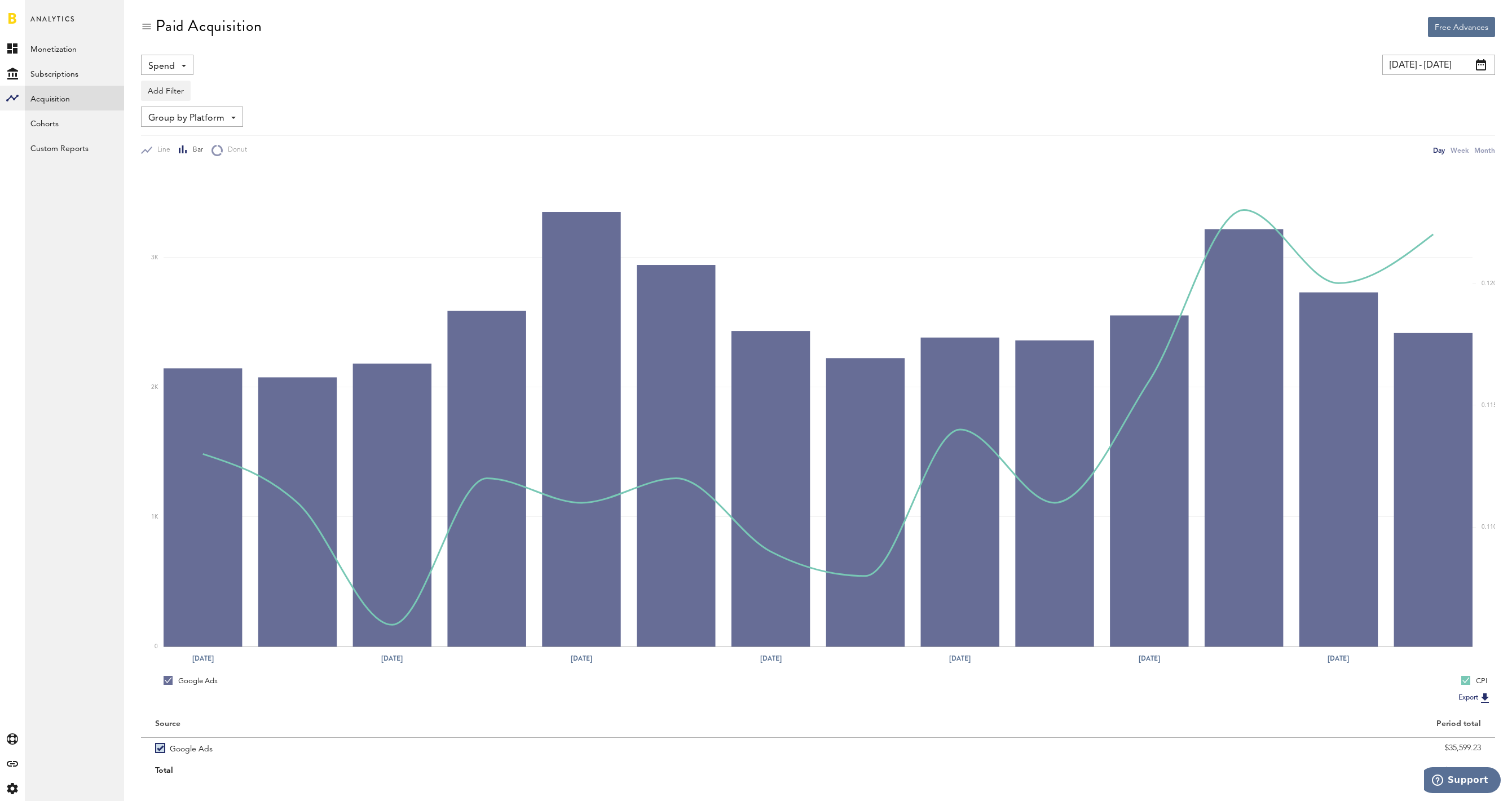
click at [221, 116] on span "Group by Platform" at bounding box center [187, 118] width 76 height 19
click at [219, 162] on span "Group by App" at bounding box center [192, 163] width 80 height 19
click at [50, 77] on link "Subscriptions" at bounding box center [75, 73] width 100 height 25
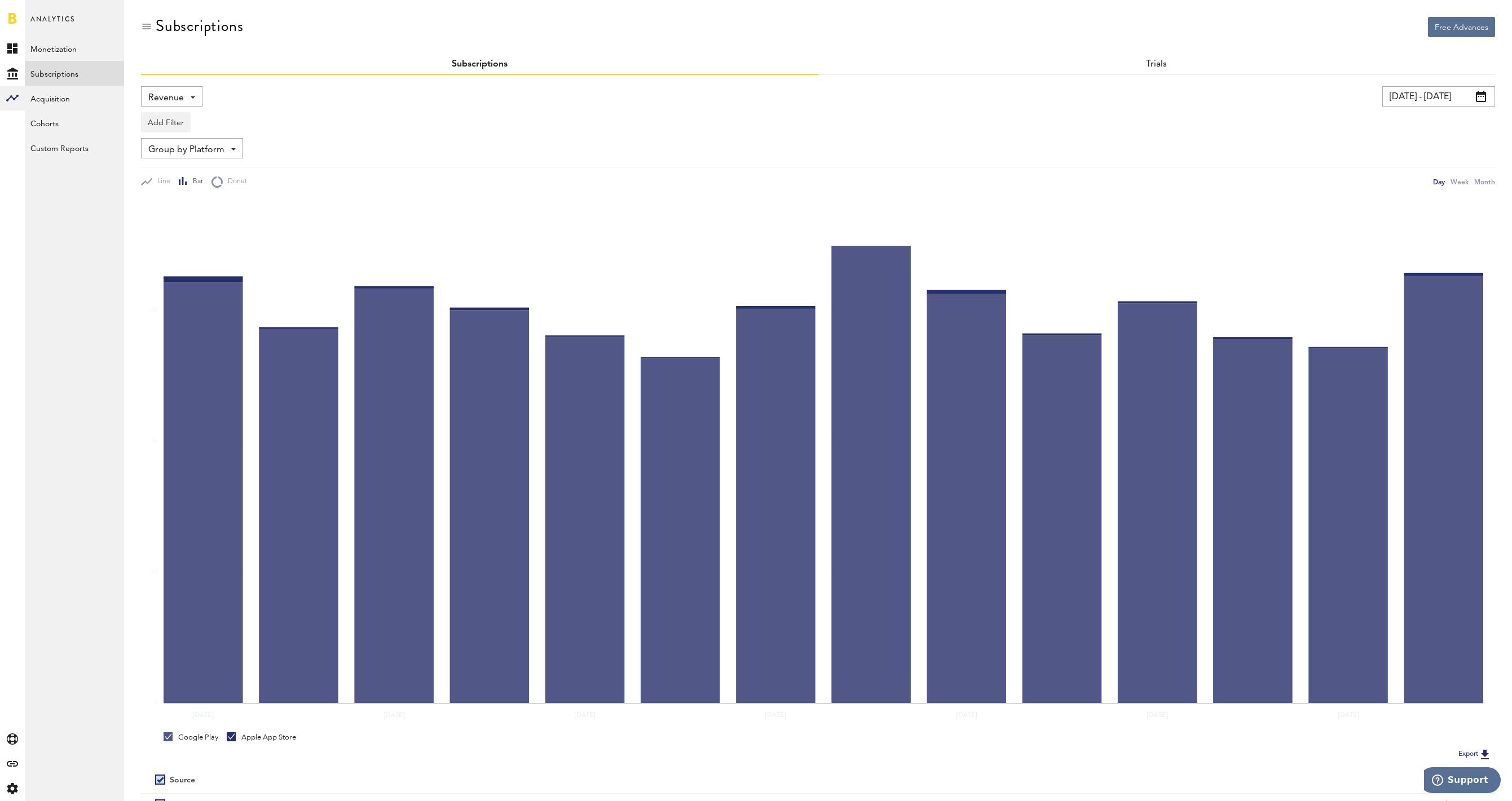
click at [217, 151] on span "Group by Platform" at bounding box center [187, 150] width 76 height 19
click at [219, 250] on span "Group by Country" at bounding box center [209, 256] width 114 height 19
